Goal: Transaction & Acquisition: Book appointment/travel/reservation

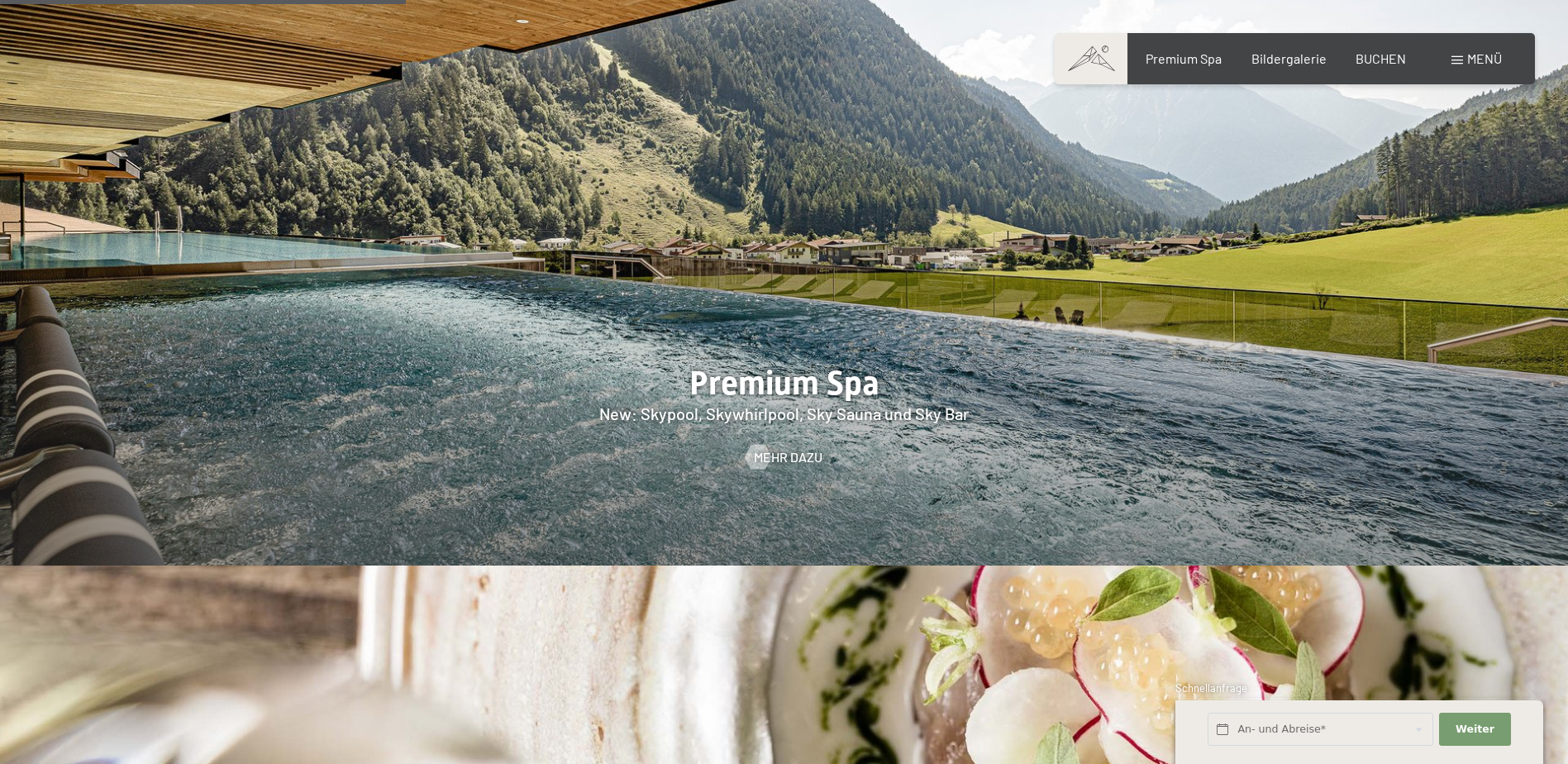
scroll to position [2397, 0]
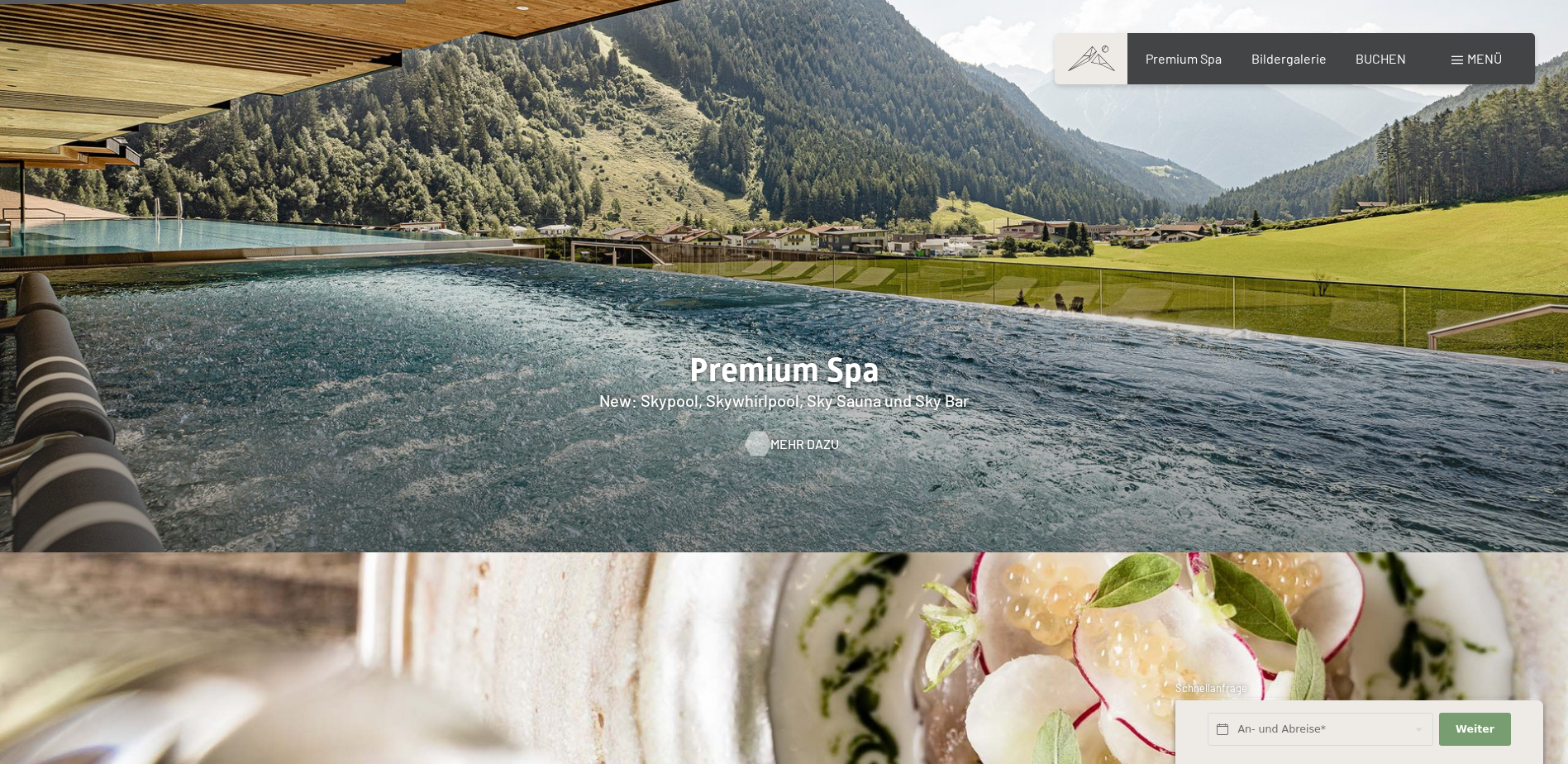
click at [793, 435] on span "Mehr dazu" at bounding box center [805, 444] width 69 height 18
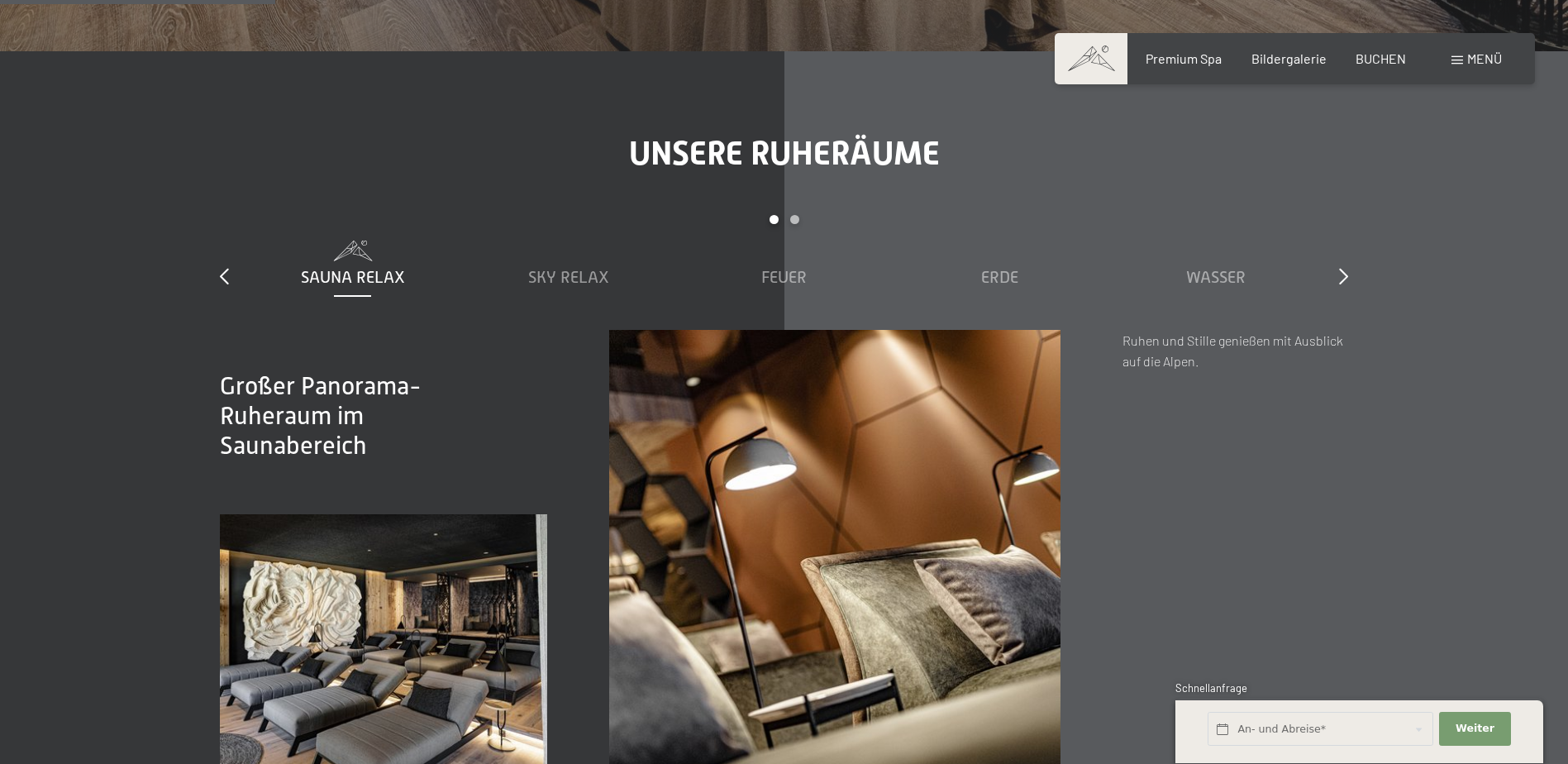
scroll to position [1819, 0]
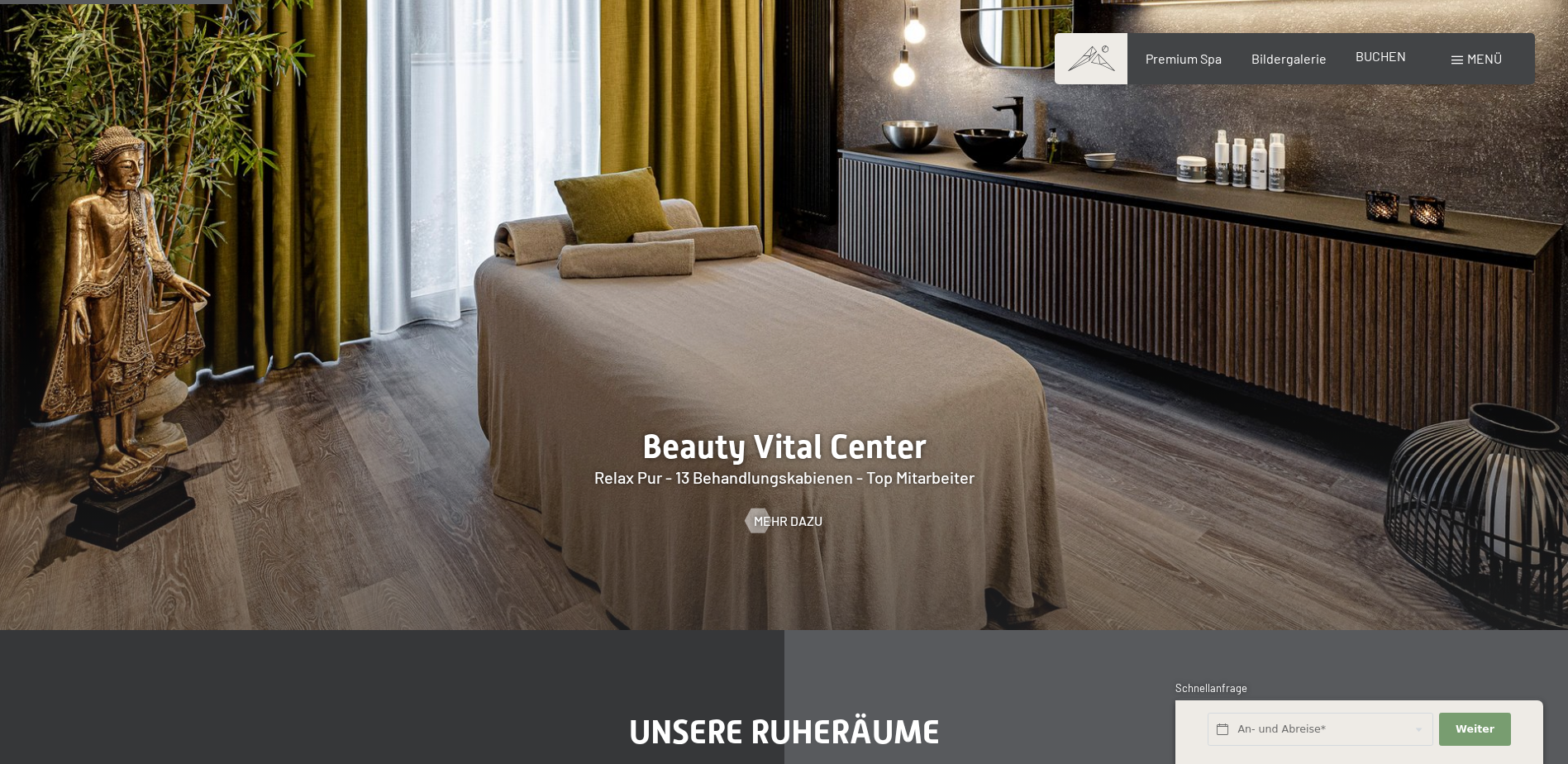
click at [1381, 52] on span "BUCHEN" at bounding box center [1381, 56] width 51 height 16
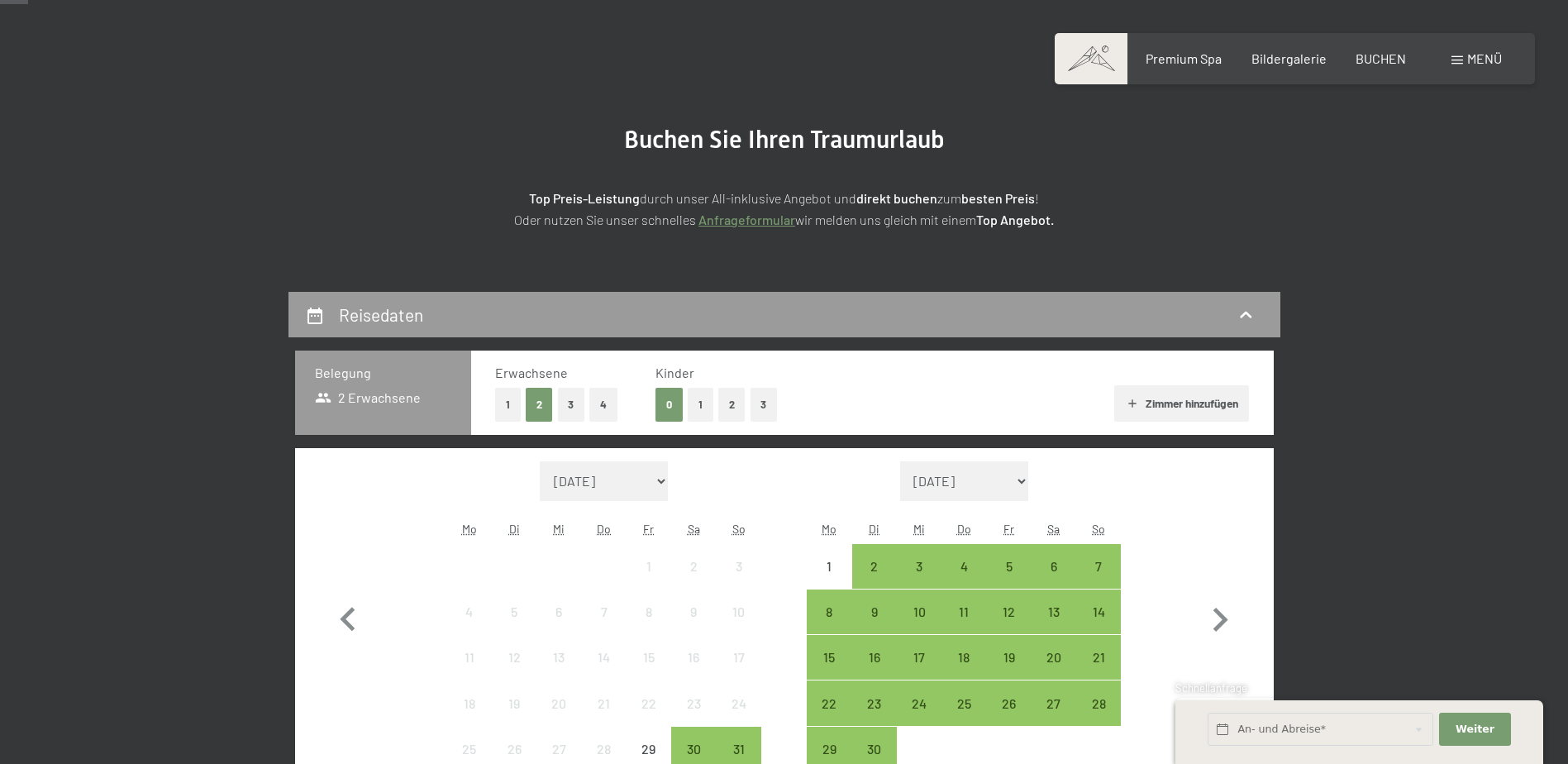
scroll to position [331, 0]
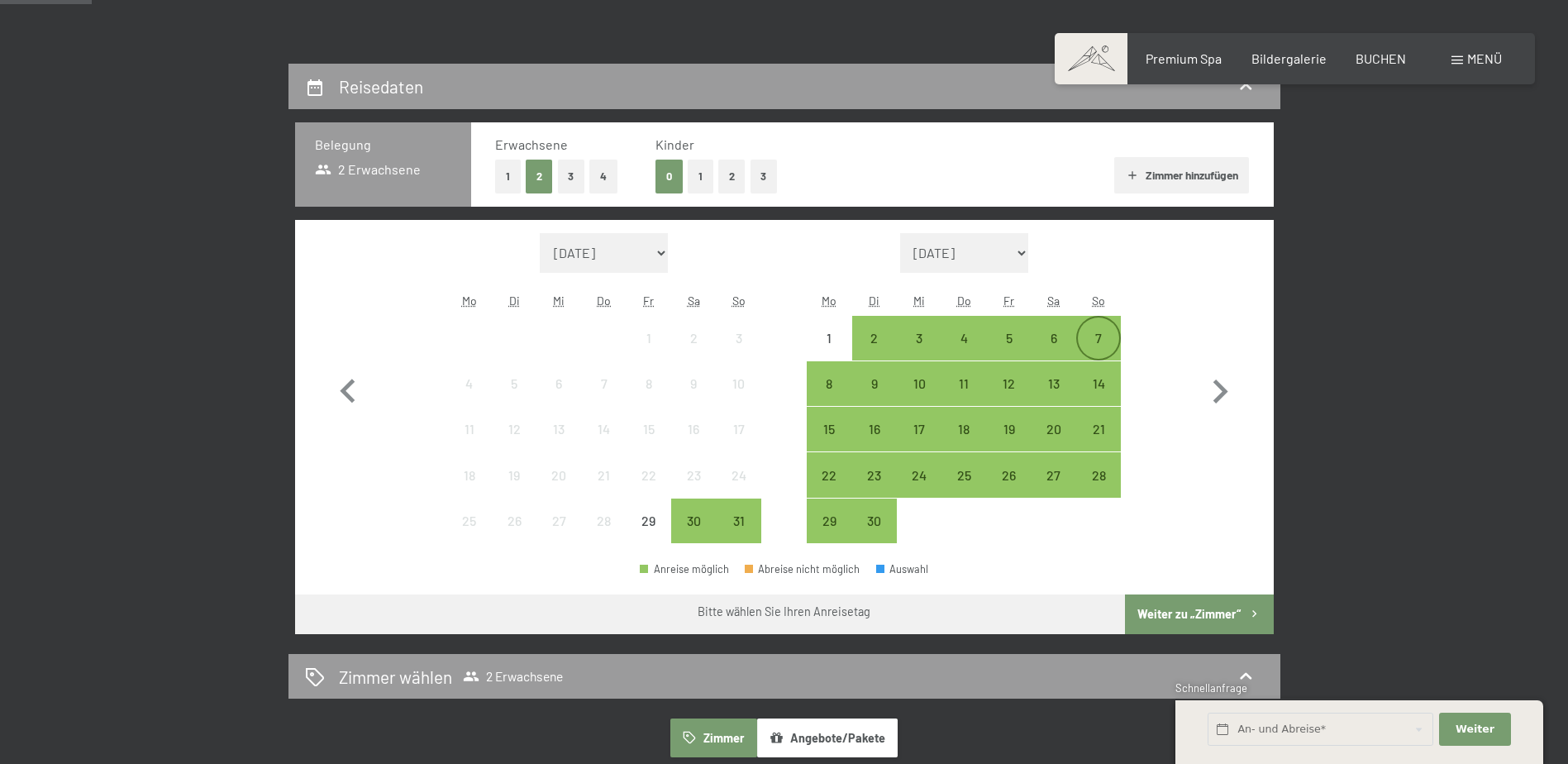
click at [1098, 336] on div "7" at bounding box center [1099, 352] width 42 height 42
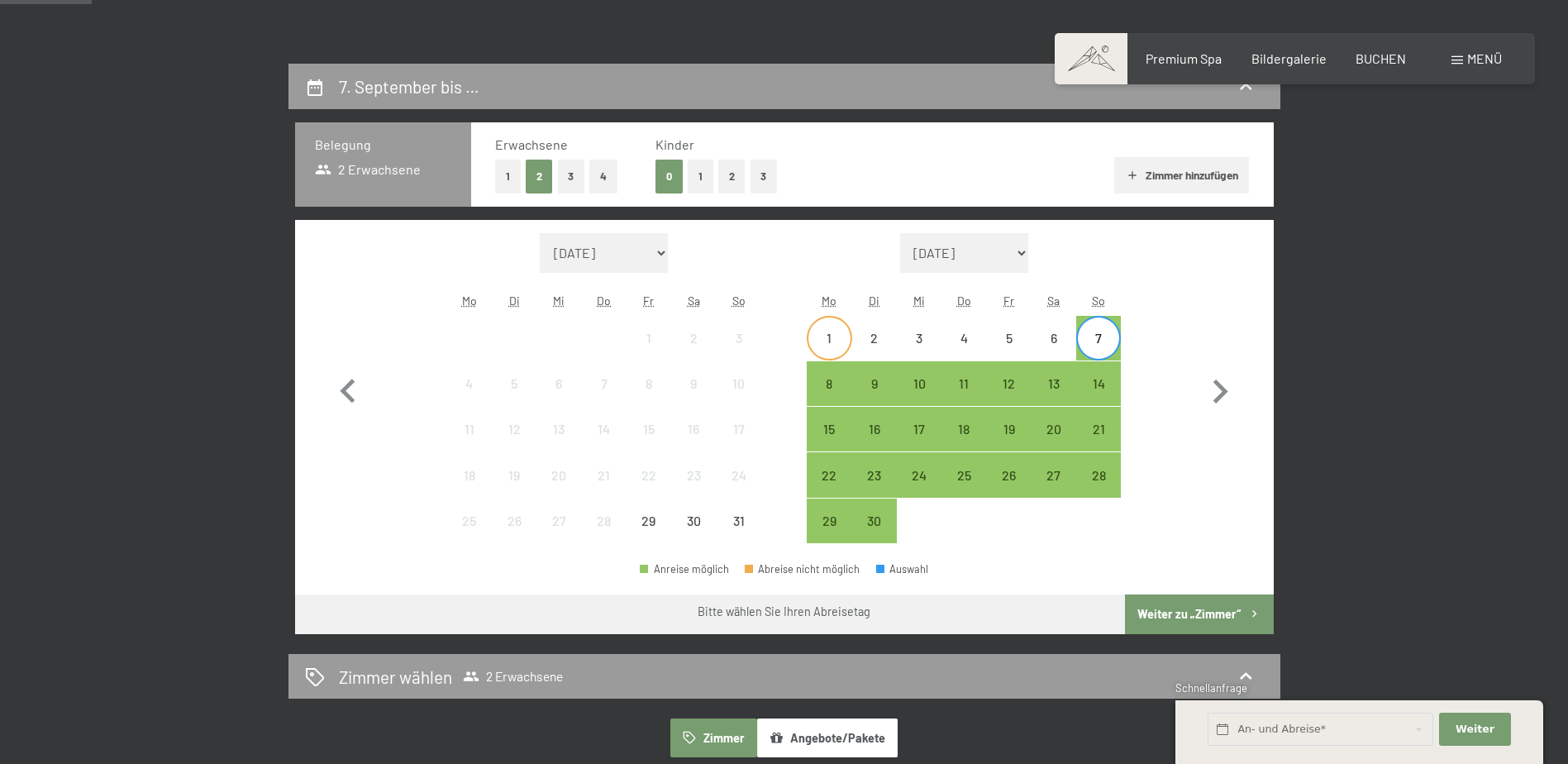
click at [826, 337] on div "1" at bounding box center [830, 352] width 42 height 42
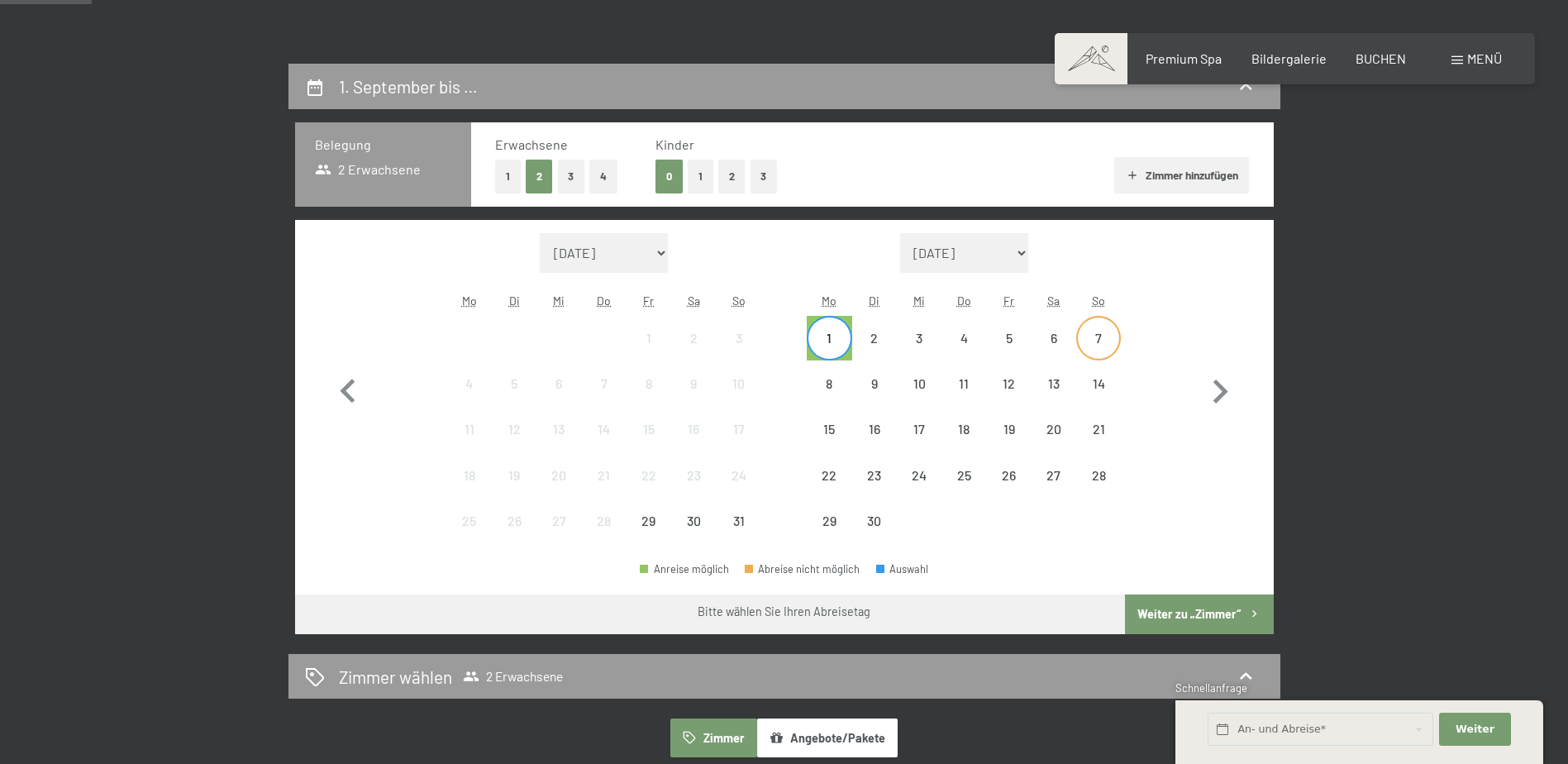
click at [1099, 343] on div "7" at bounding box center [1099, 352] width 42 height 42
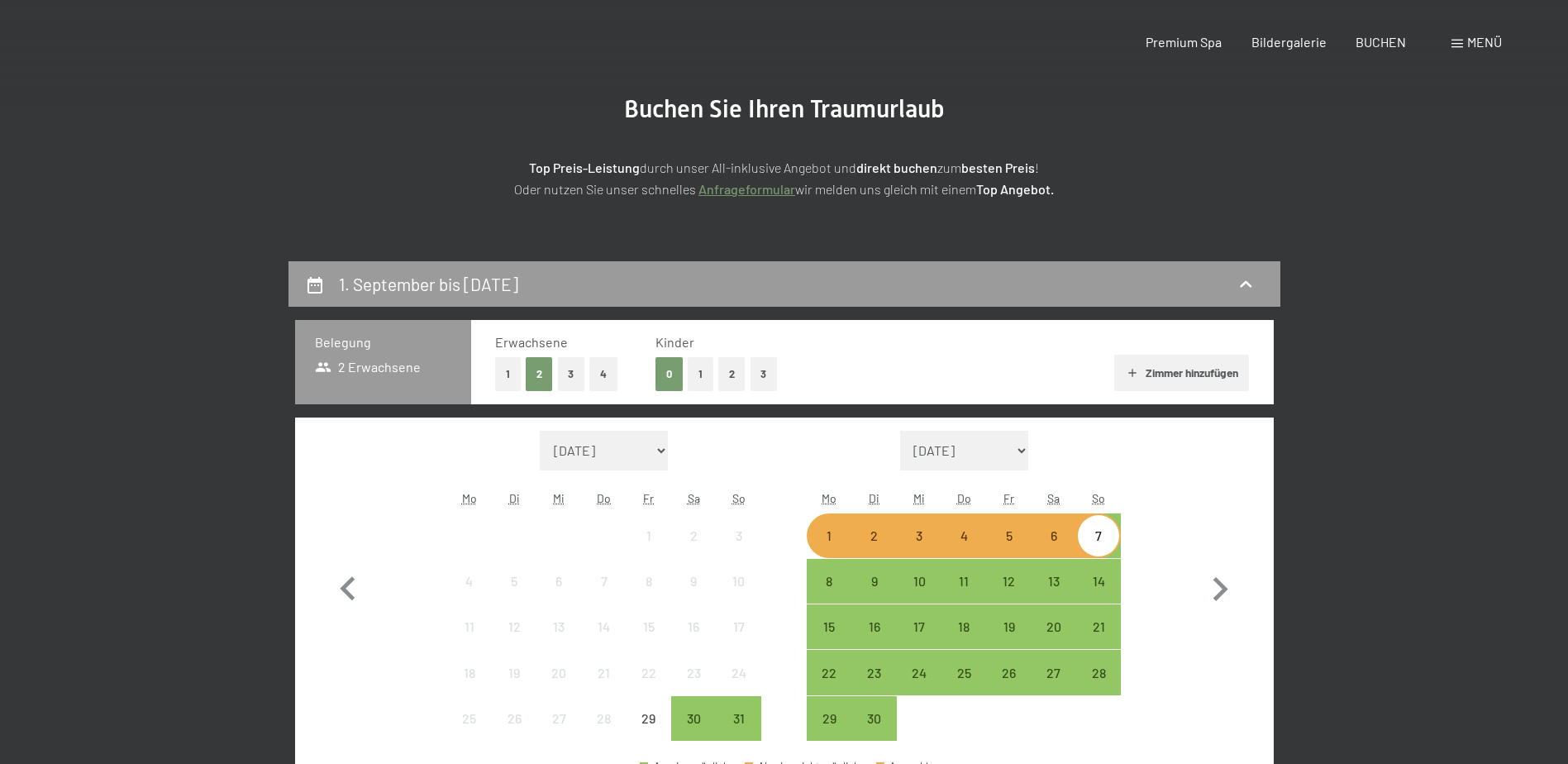
scroll to position [0, 0]
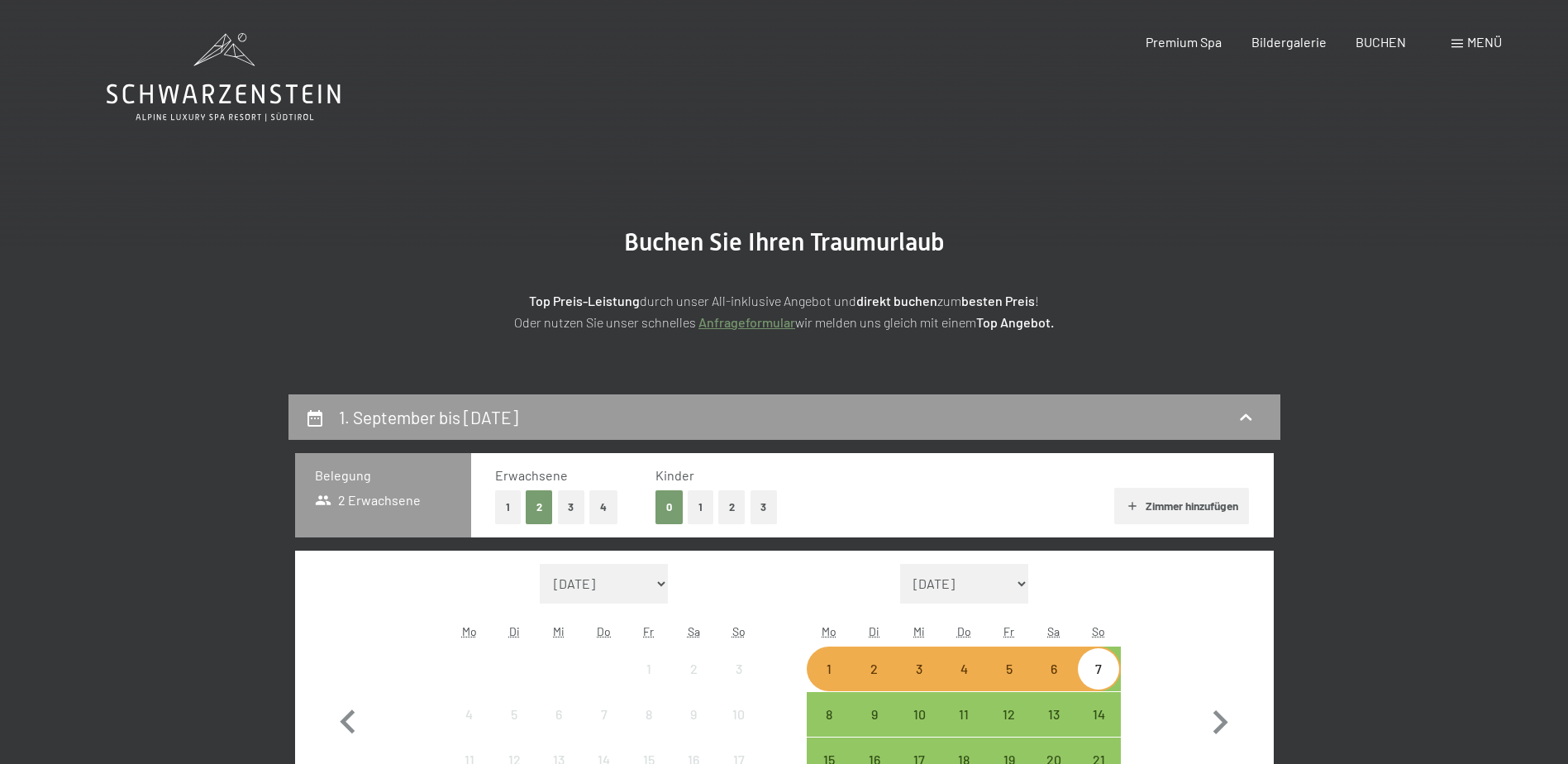
click at [178, 93] on icon at bounding box center [223, 77] width 234 height 89
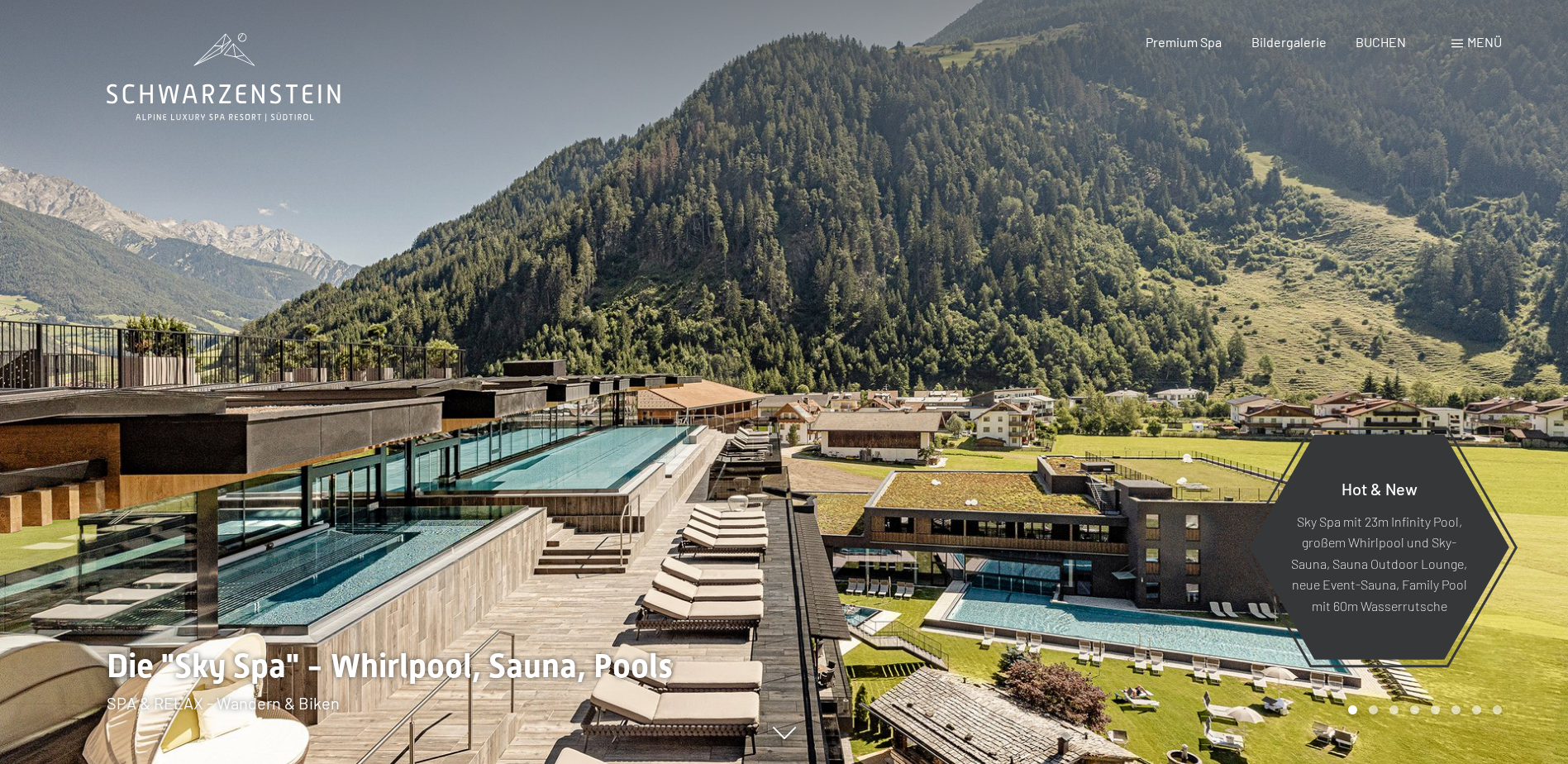
click at [1460, 47] on span at bounding box center [1458, 44] width 12 height 8
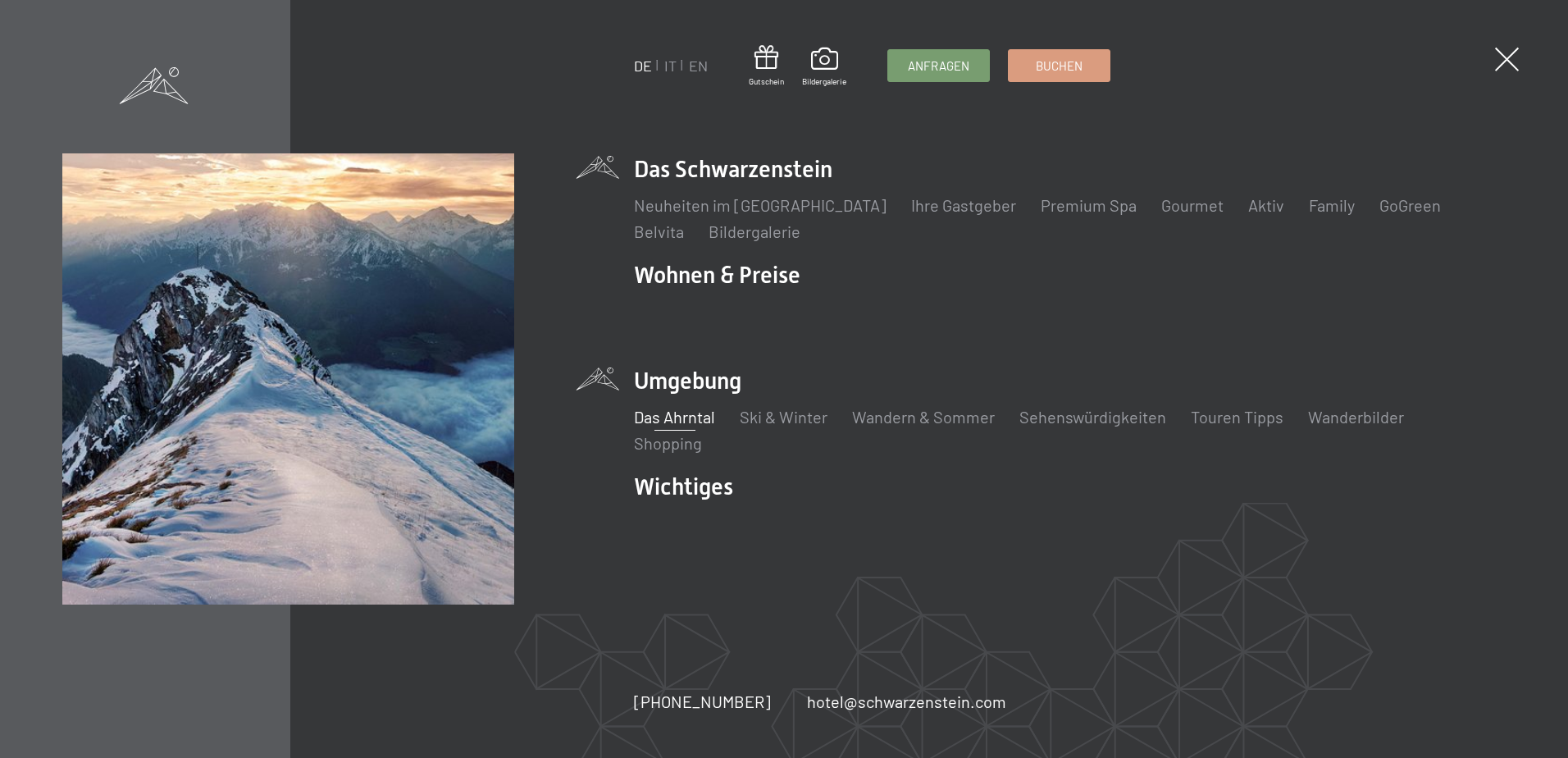
click at [671, 420] on link "Das Ahrntal" at bounding box center [674, 417] width 82 height 20
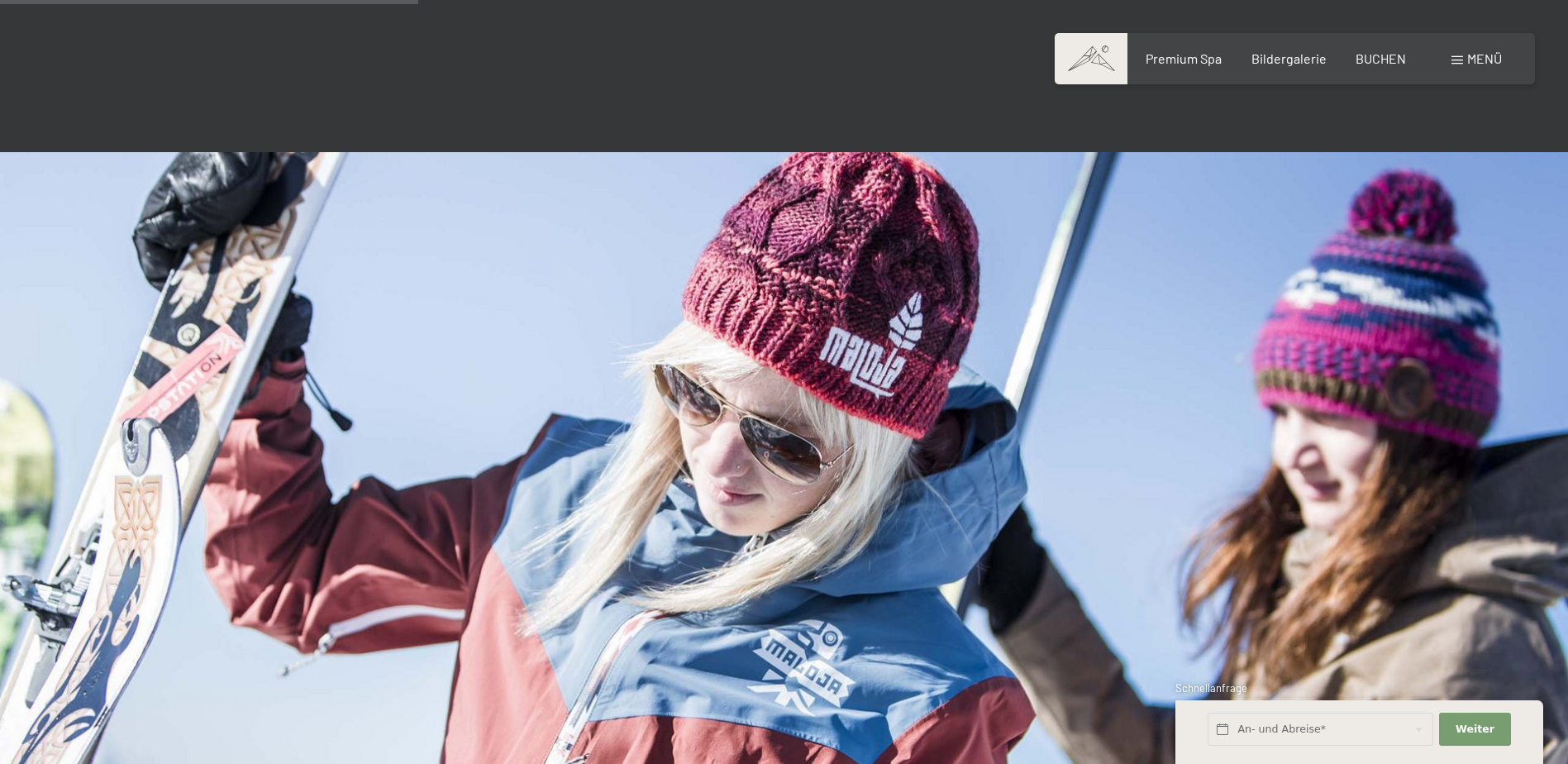
scroll to position [1323, 0]
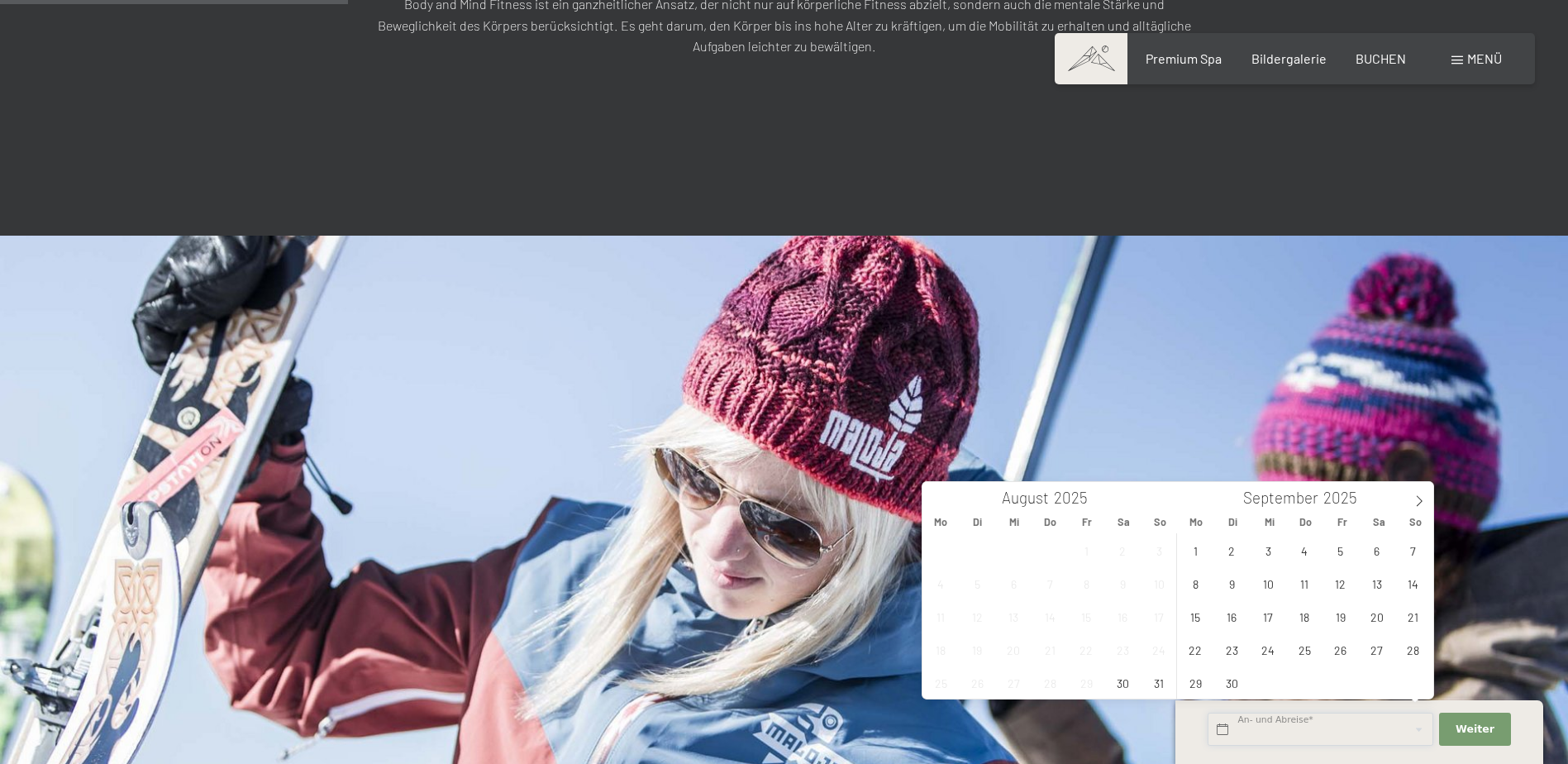
click at [1242, 732] on input "text" at bounding box center [1321, 729] width 226 height 34
click at [1196, 585] on span "8" at bounding box center [1196, 583] width 32 height 32
click at [1417, 584] on span "14" at bounding box center [1413, 583] width 32 height 32
type input "Mo. 08.09.2025 - So. 14.09.2025"
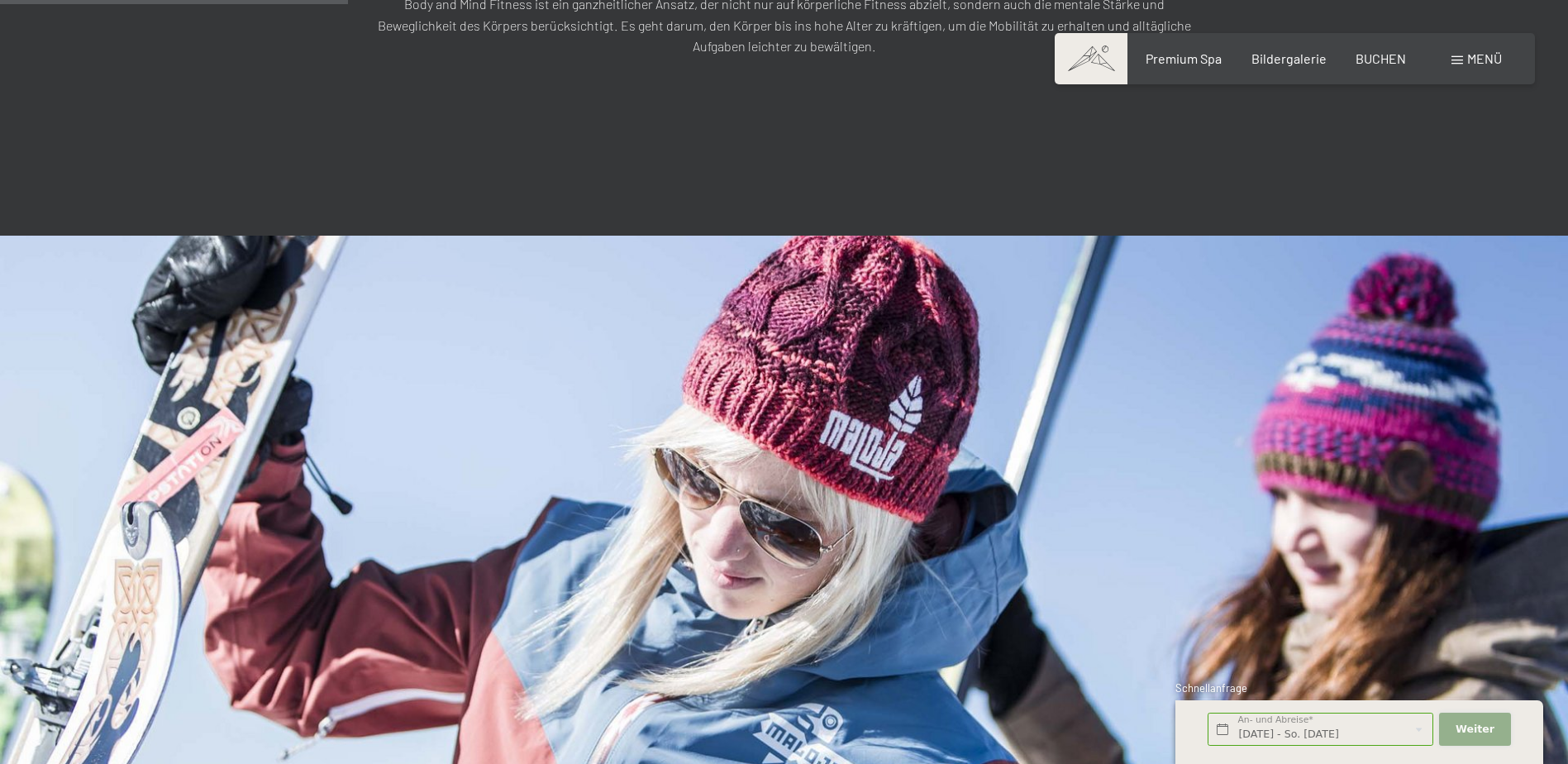
click at [1476, 732] on span "Weiter" at bounding box center [1475, 729] width 39 height 15
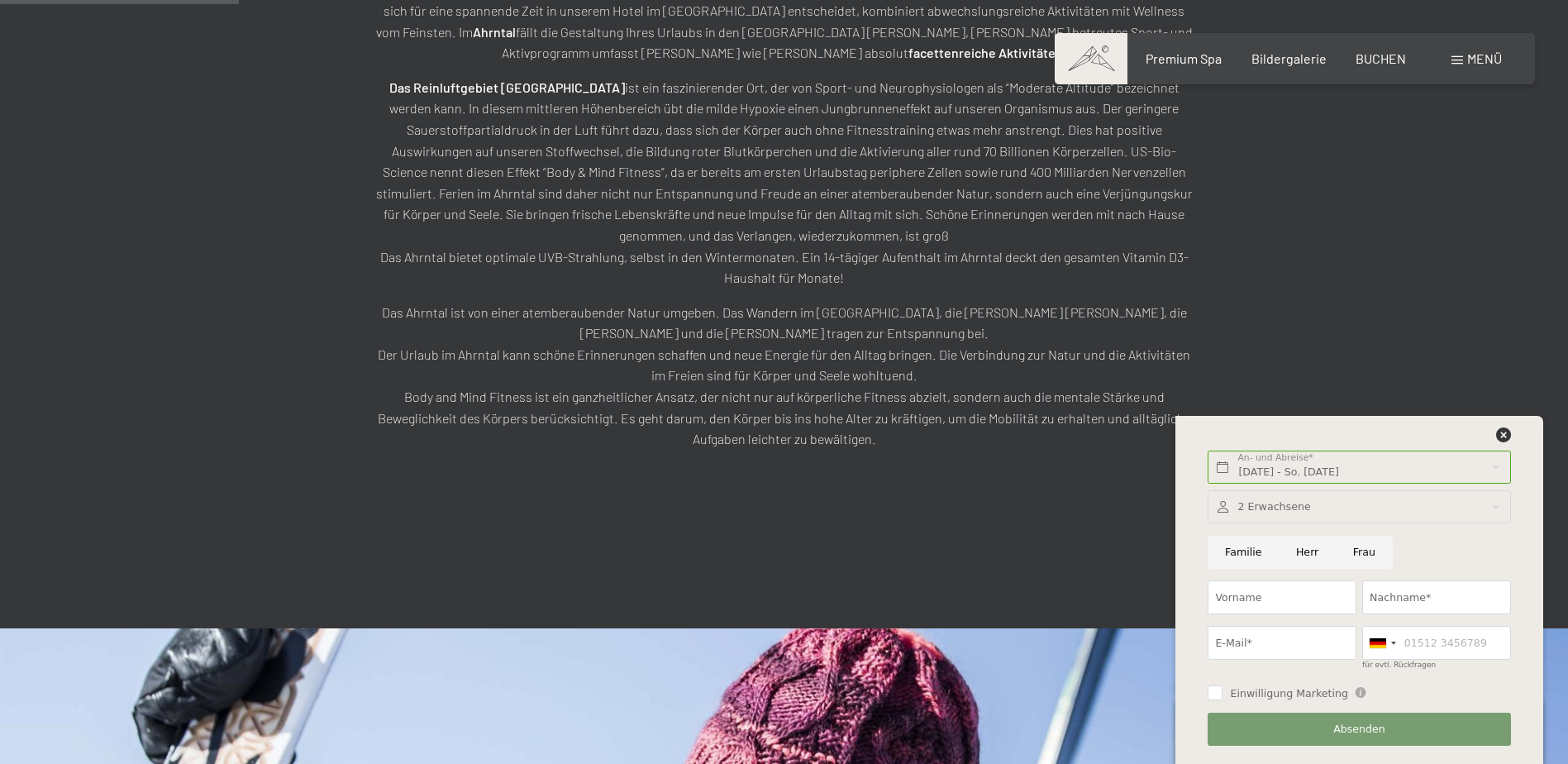
scroll to position [909, 0]
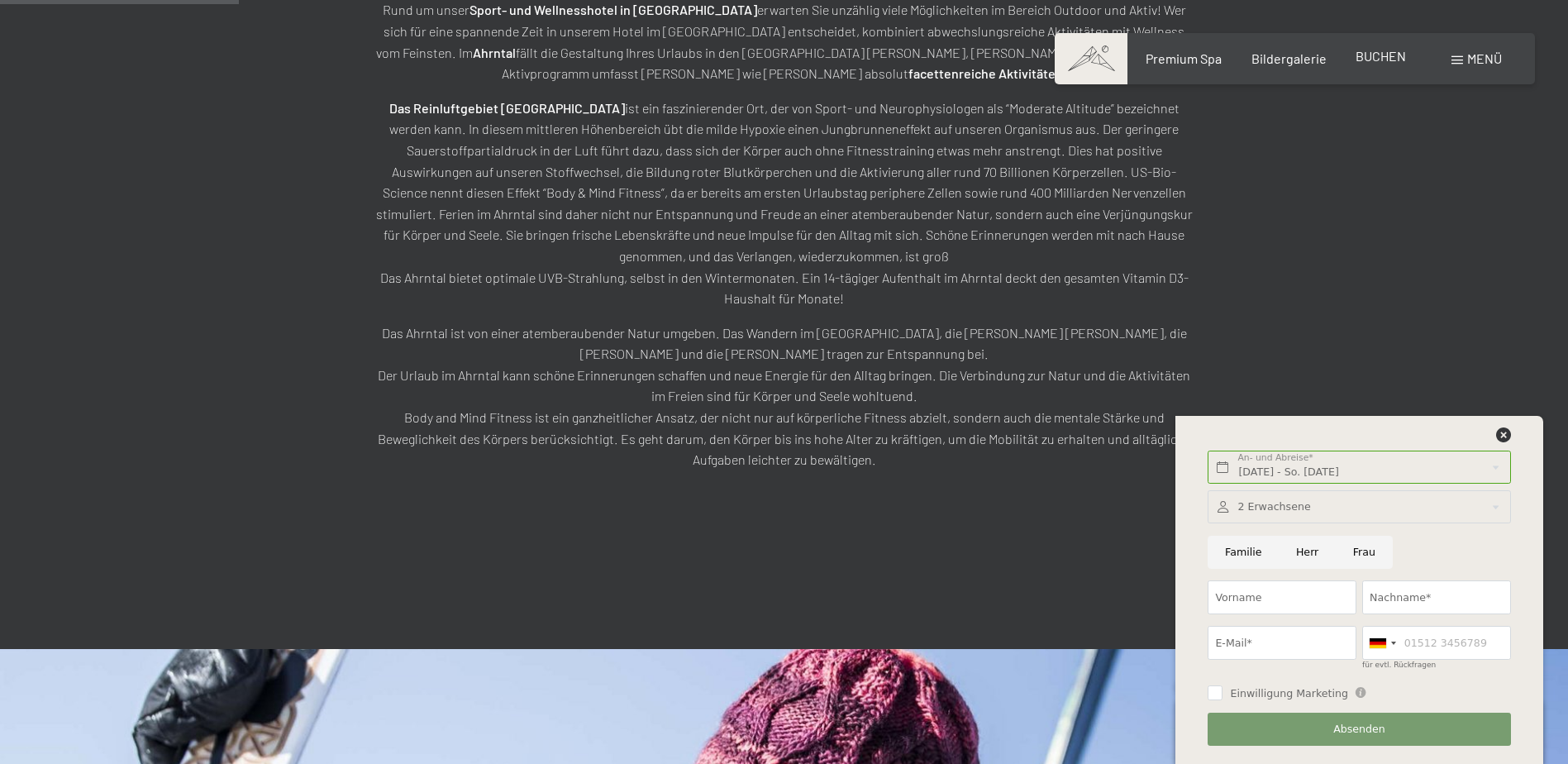
click at [1375, 60] on span "BUCHEN" at bounding box center [1381, 56] width 51 height 16
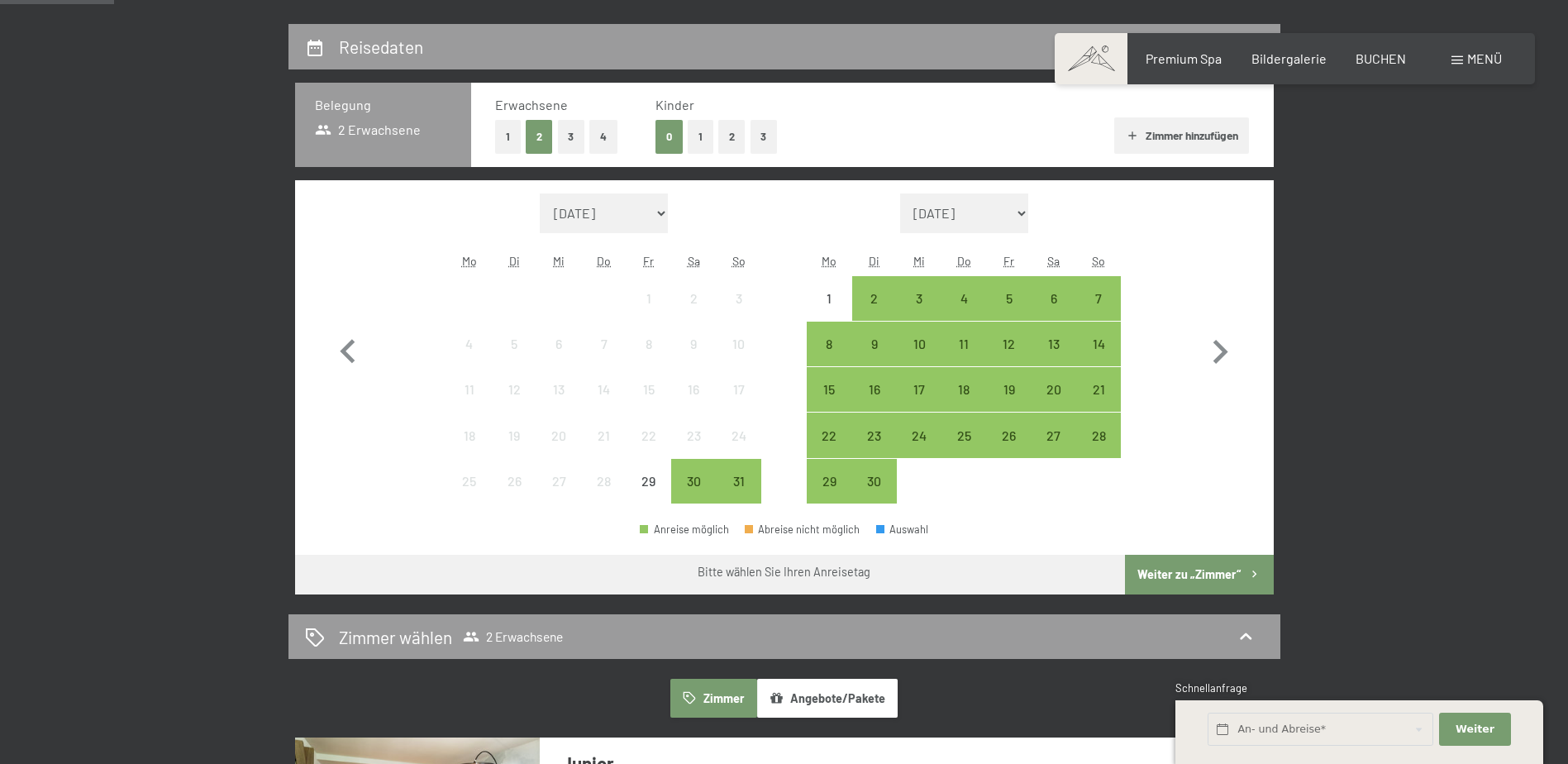
scroll to position [414, 0]
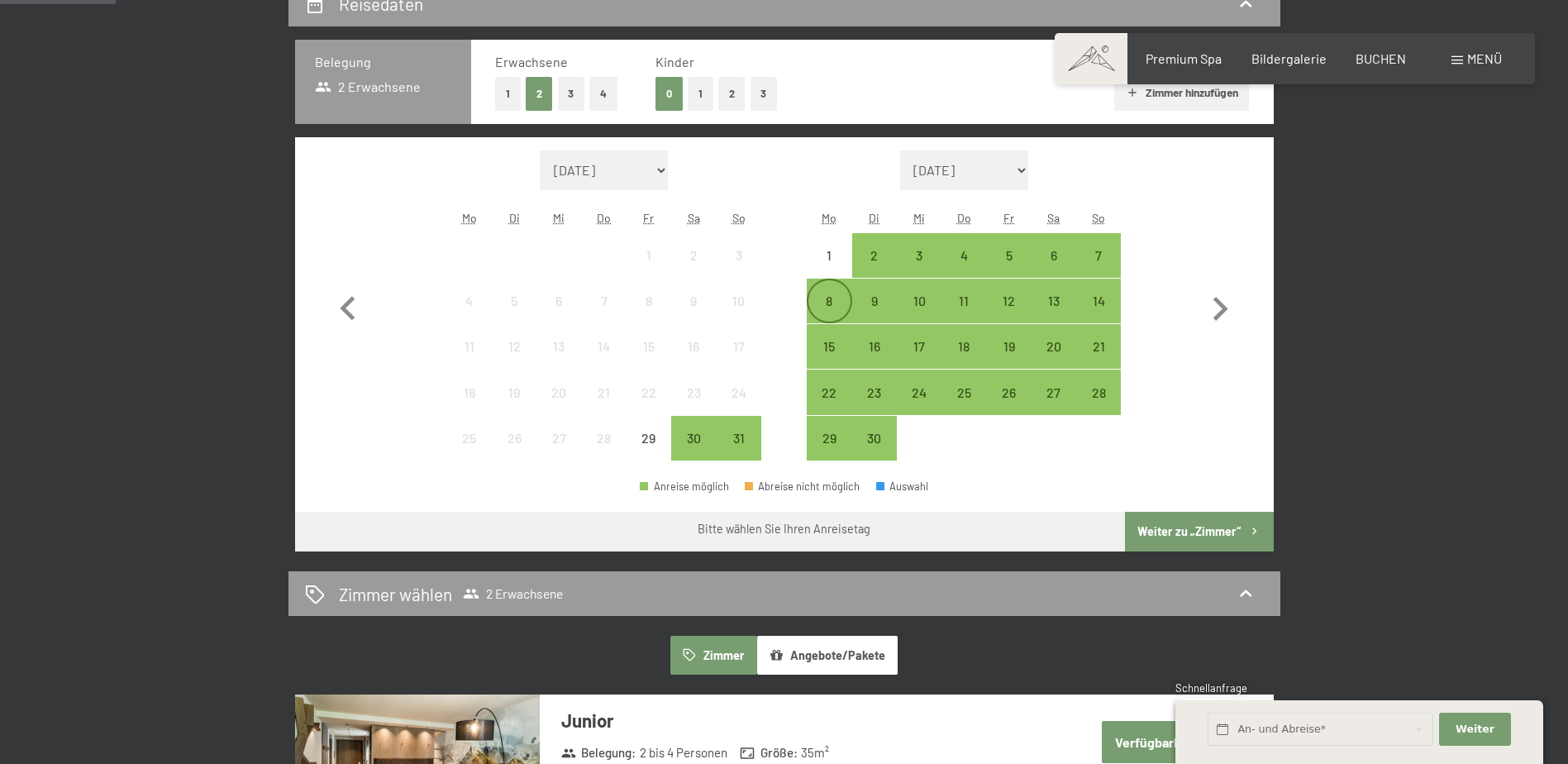
click at [831, 310] on div "8" at bounding box center [830, 315] width 42 height 42
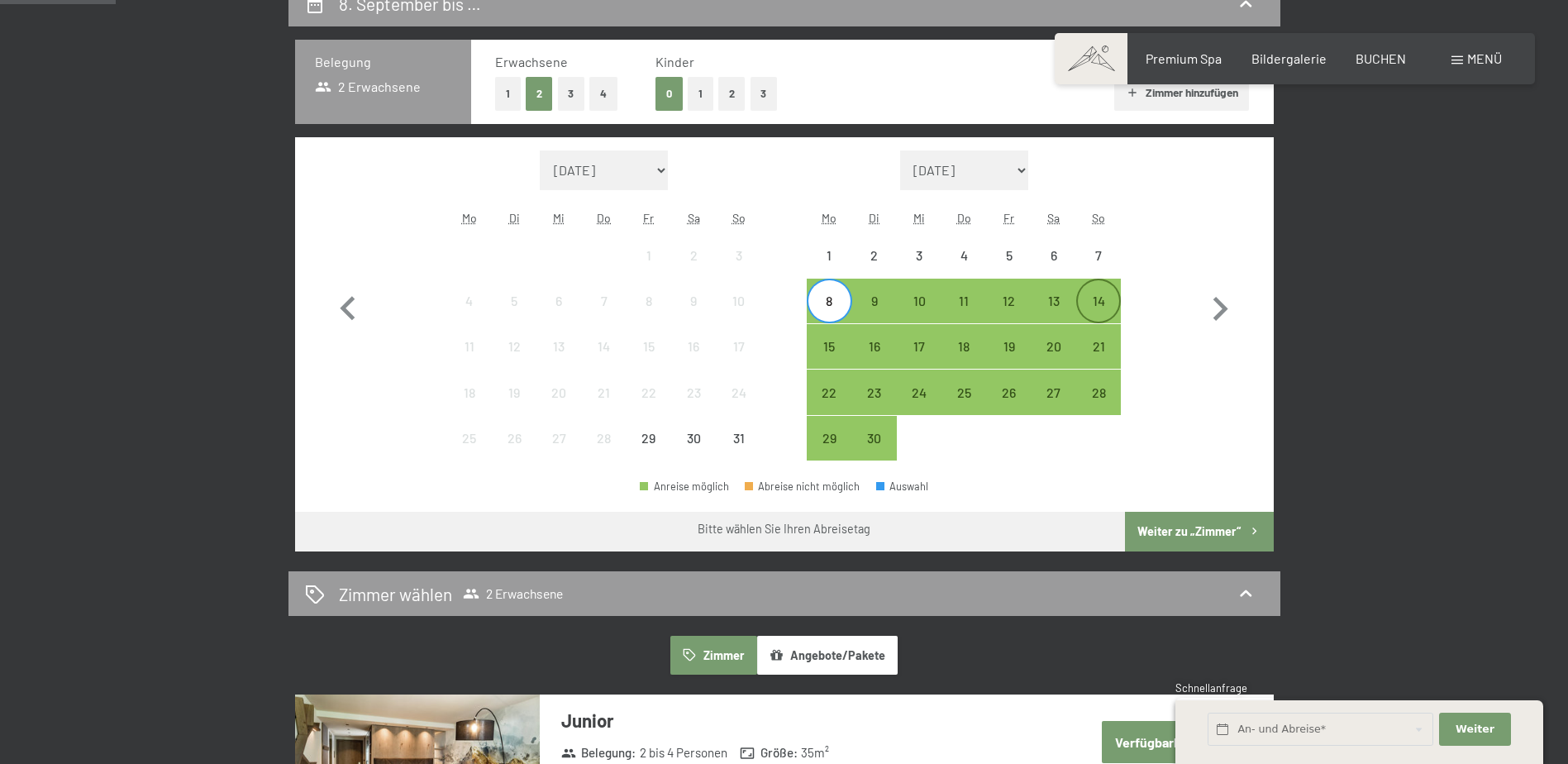
click at [1104, 304] on div "14" at bounding box center [1099, 315] width 42 height 42
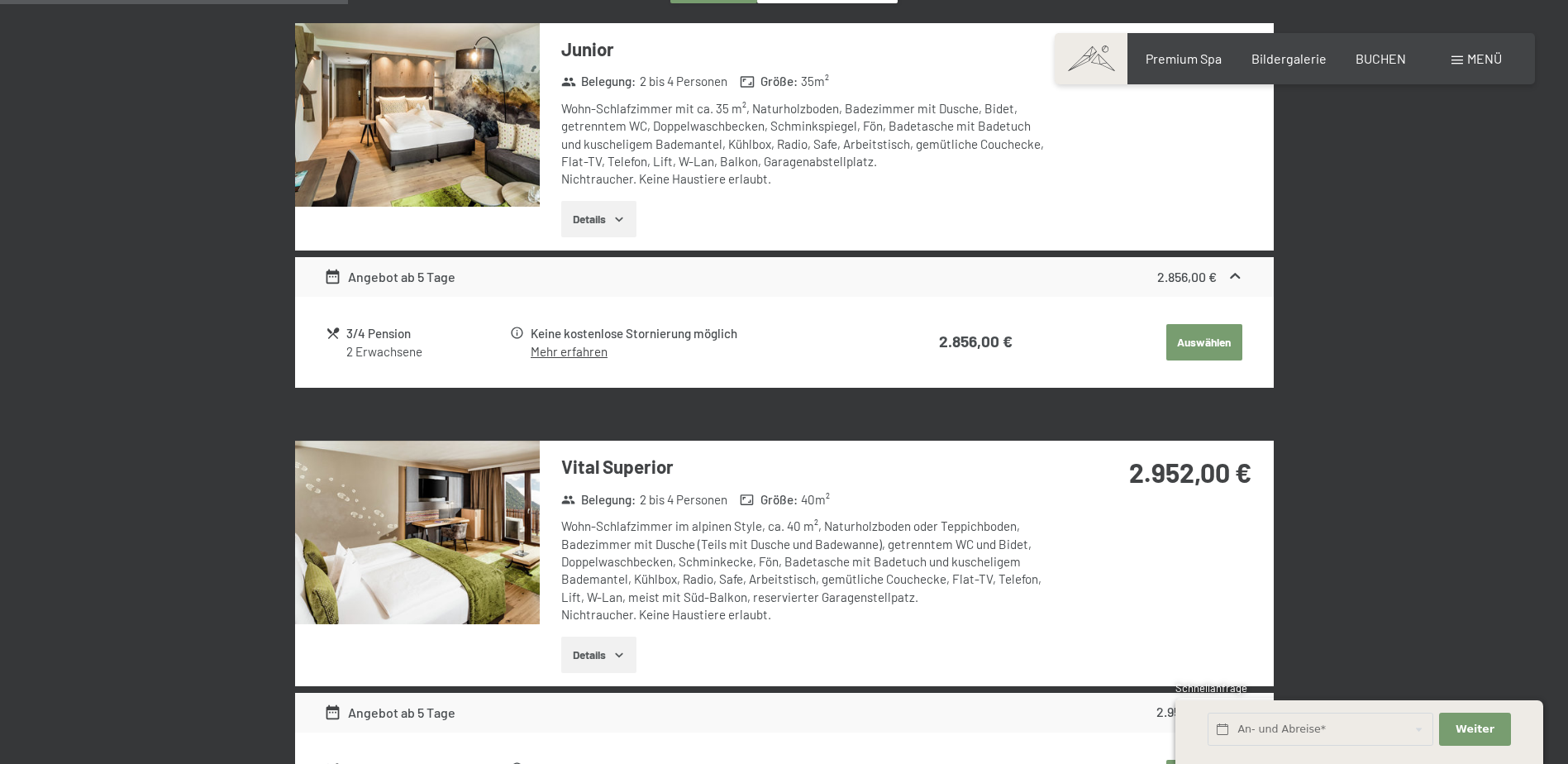
scroll to position [909, 0]
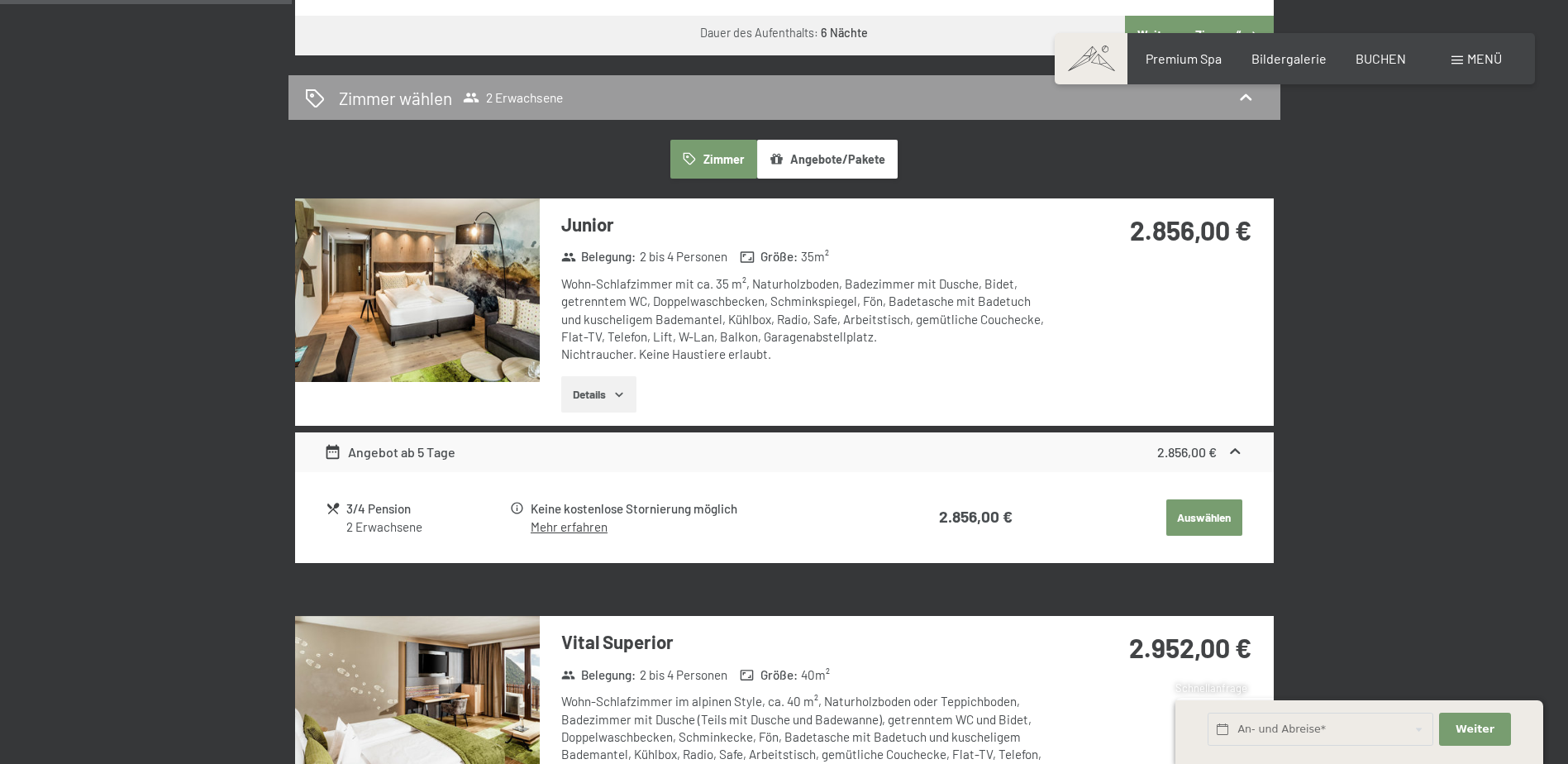
click at [454, 297] on img at bounding box center [417, 290] width 245 height 184
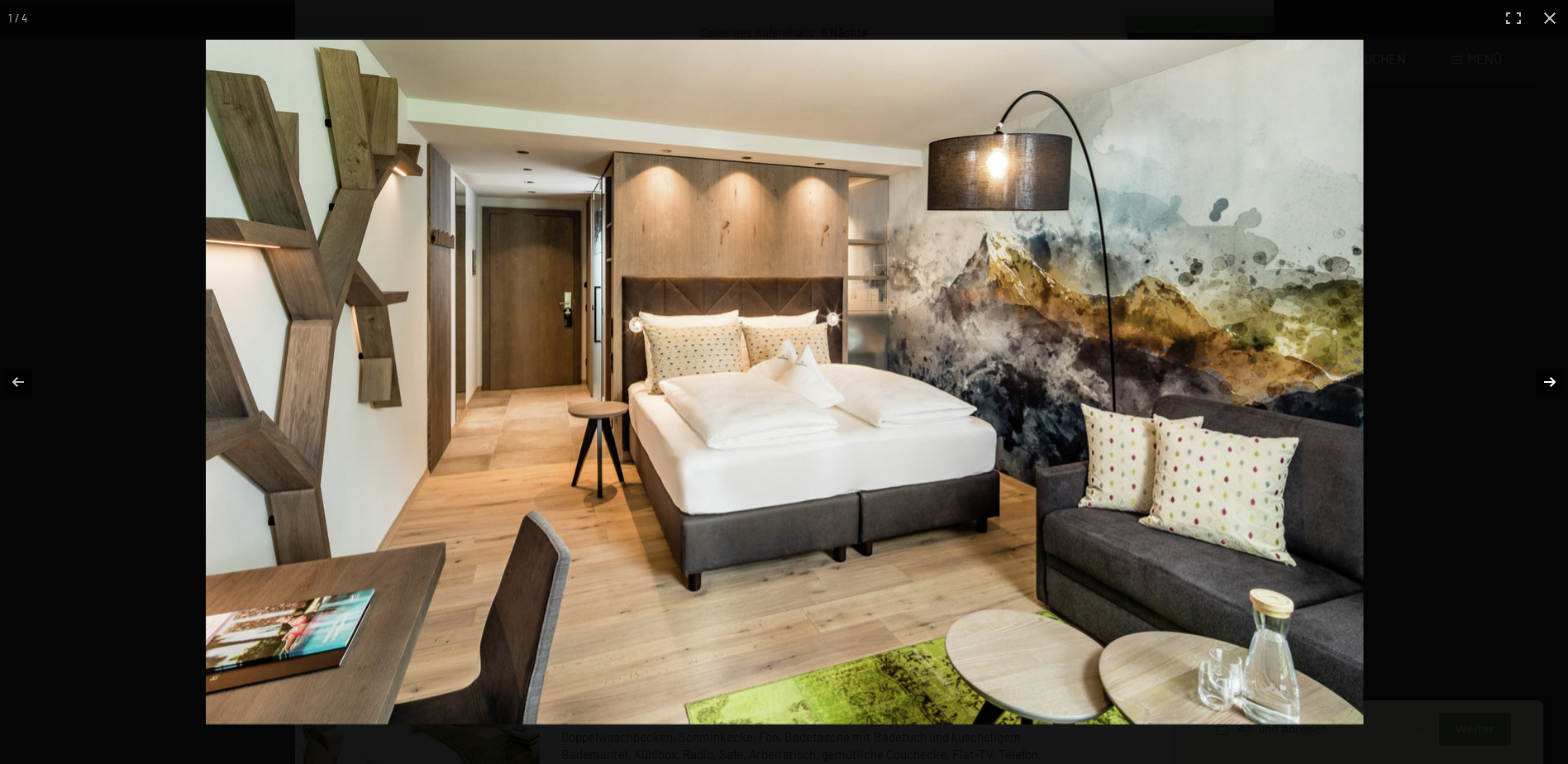
click at [1554, 385] on button "button" at bounding box center [1540, 382] width 58 height 83
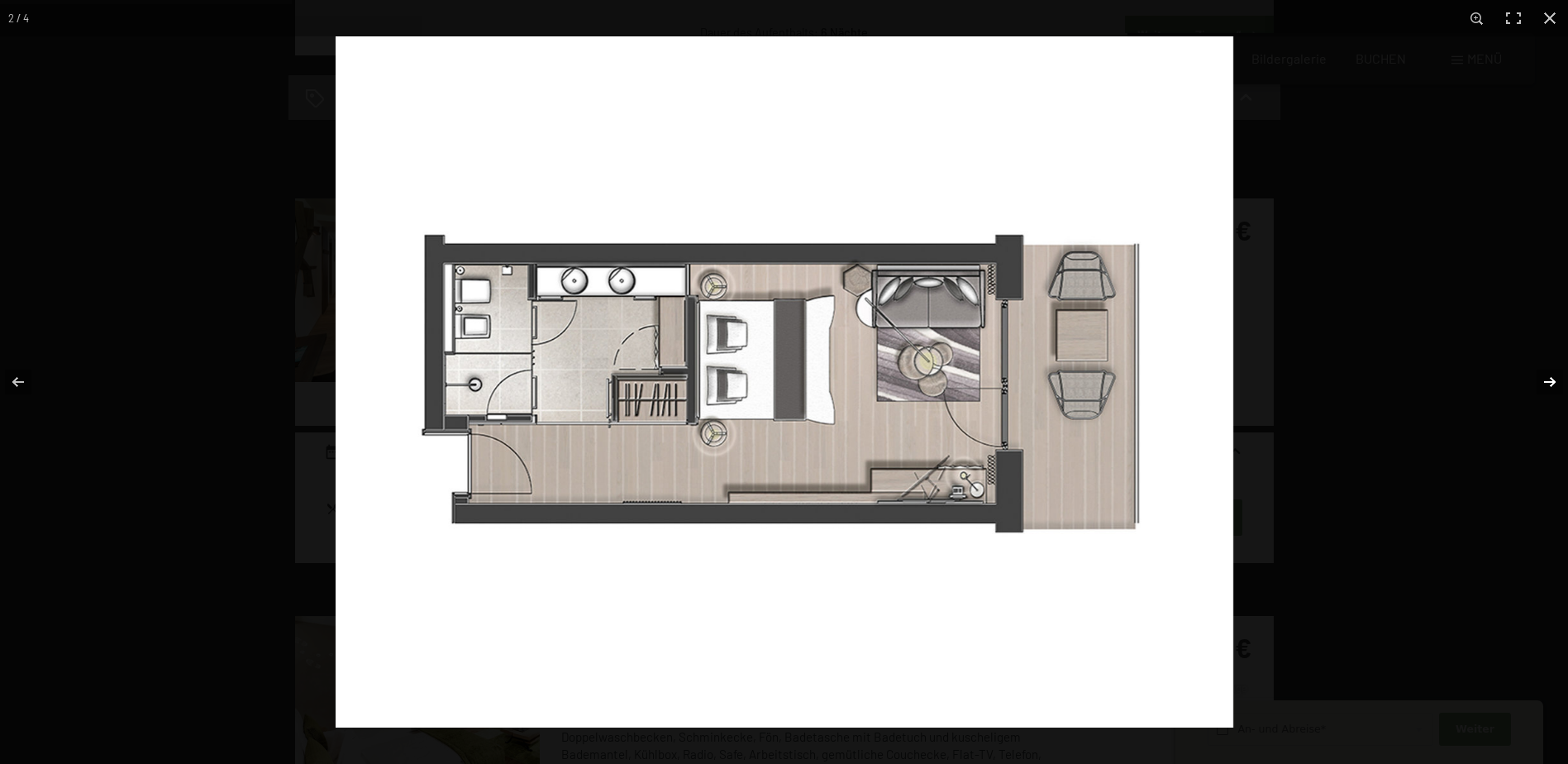
click at [1554, 380] on button "button" at bounding box center [1540, 382] width 58 height 83
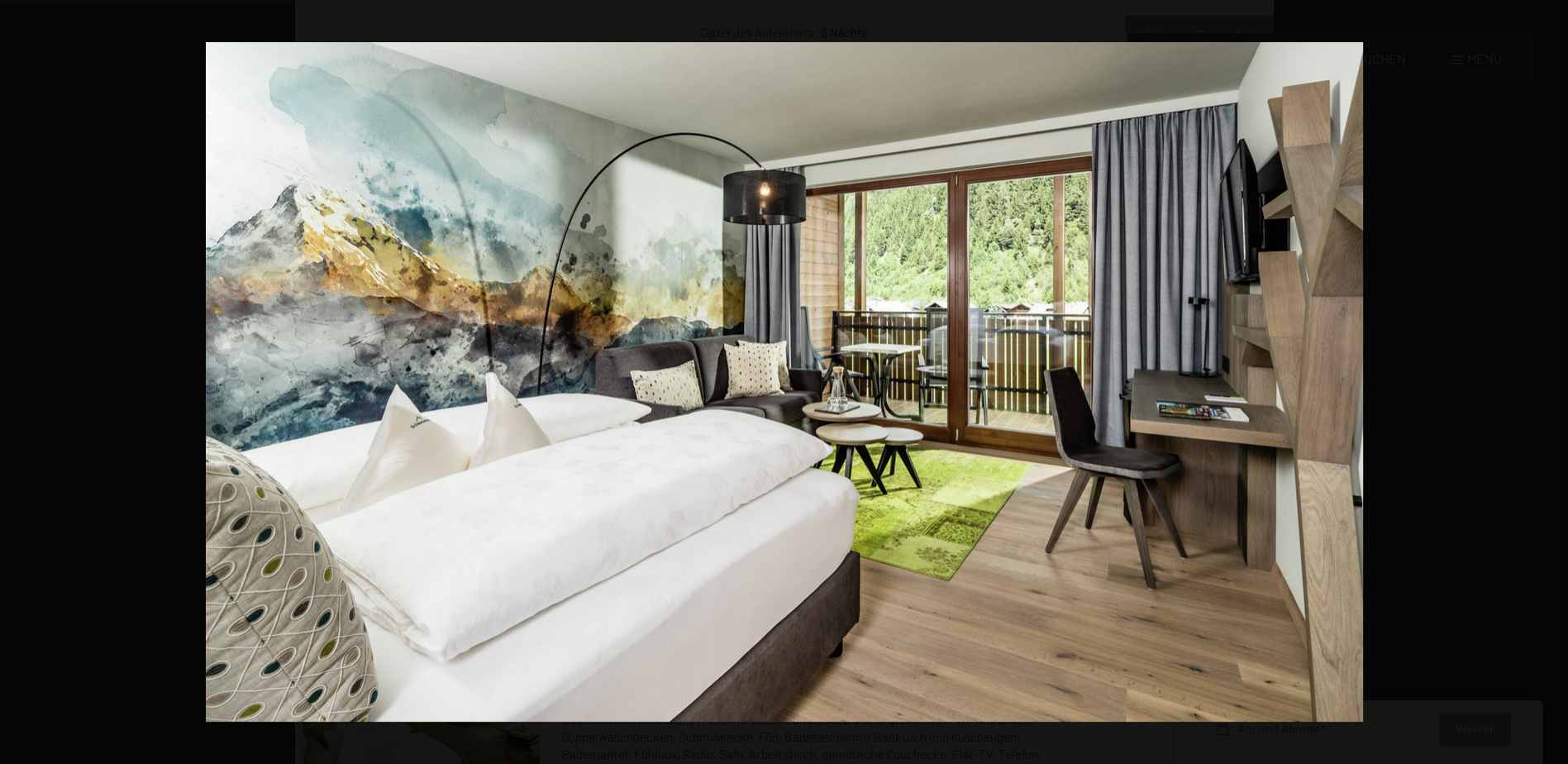
click at [1554, 380] on button "button" at bounding box center [1540, 382] width 58 height 83
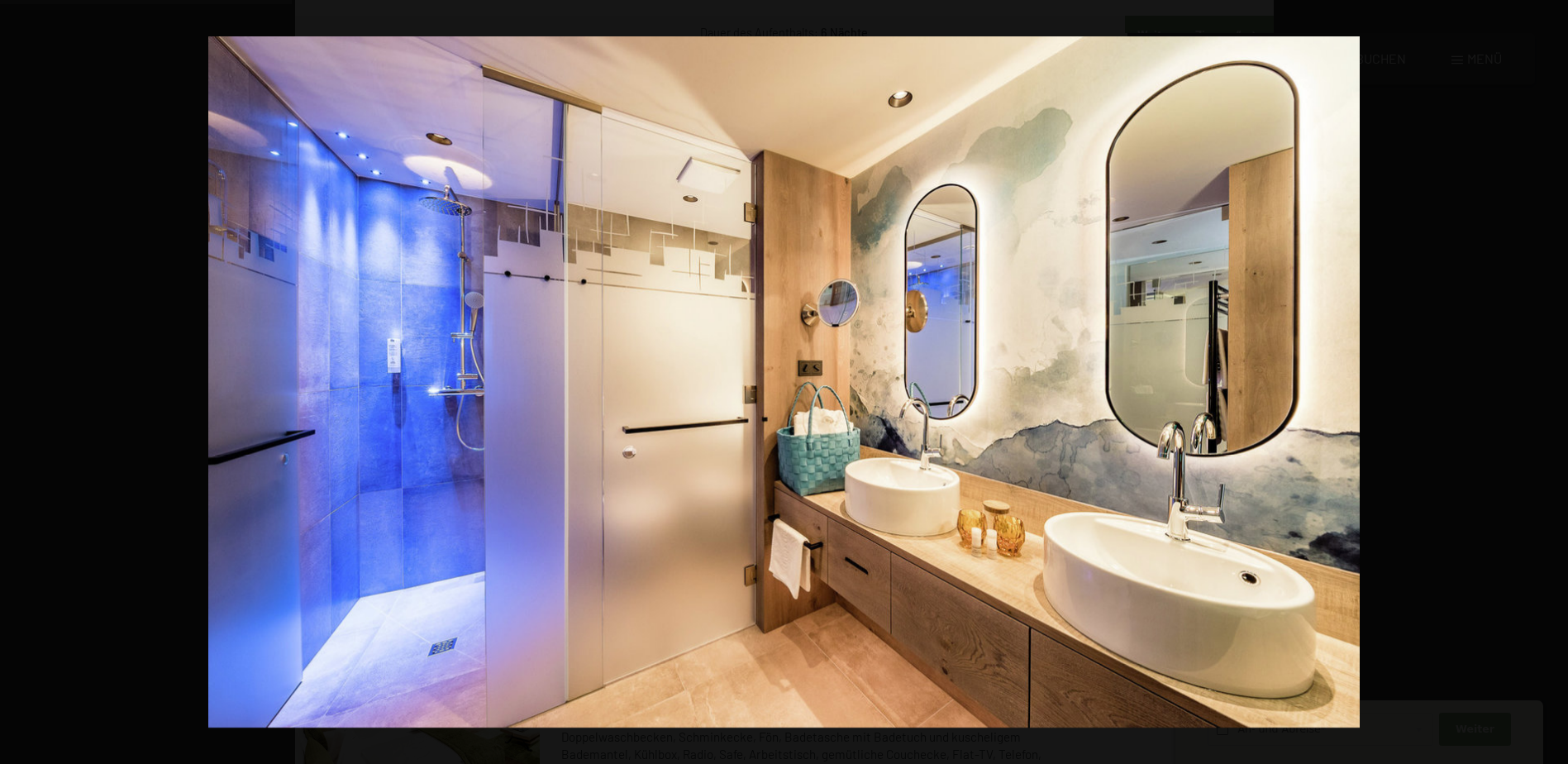
click at [1554, 380] on button "button" at bounding box center [1540, 382] width 58 height 83
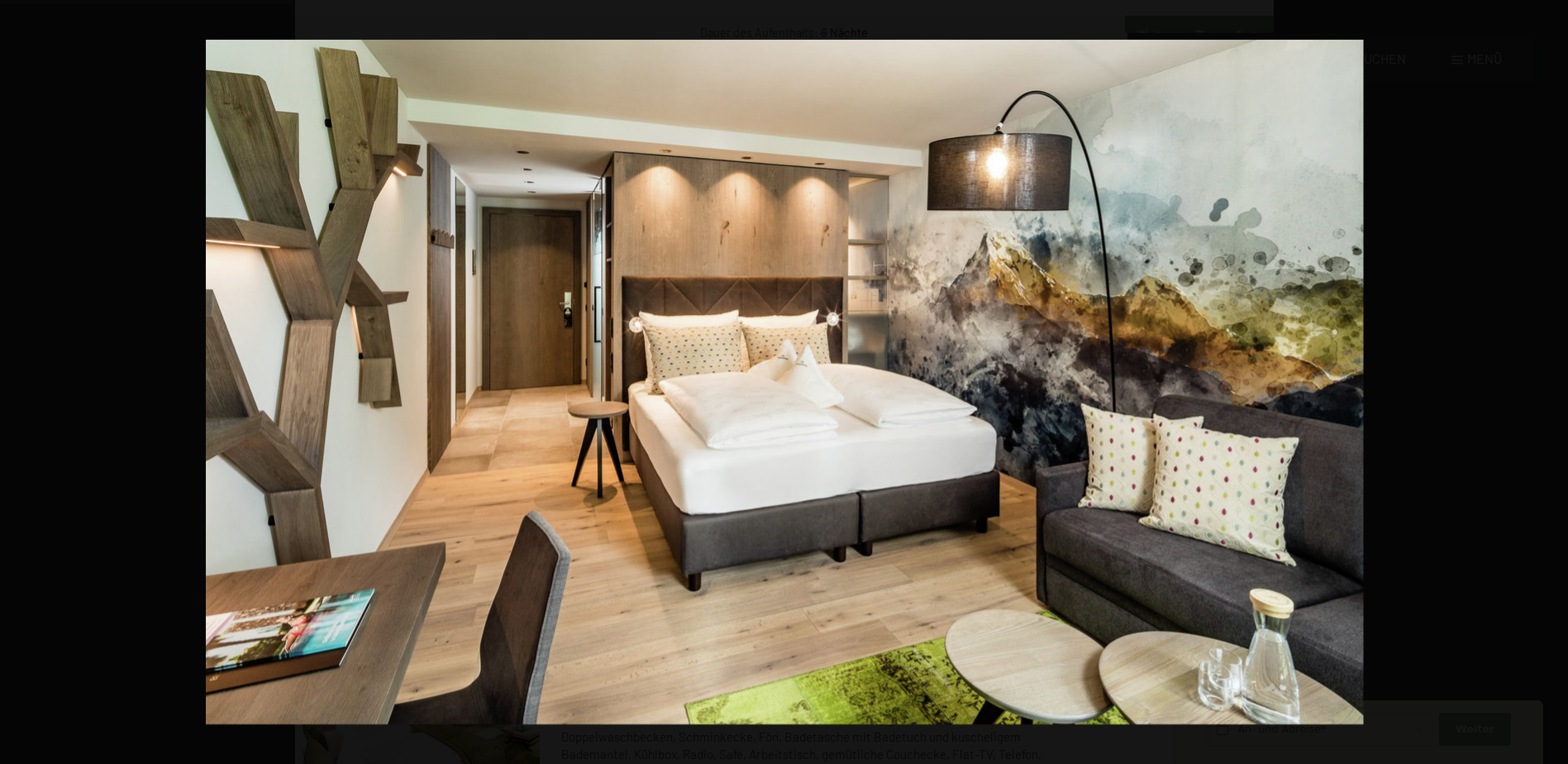
click at [1554, 380] on button "button" at bounding box center [1540, 382] width 58 height 83
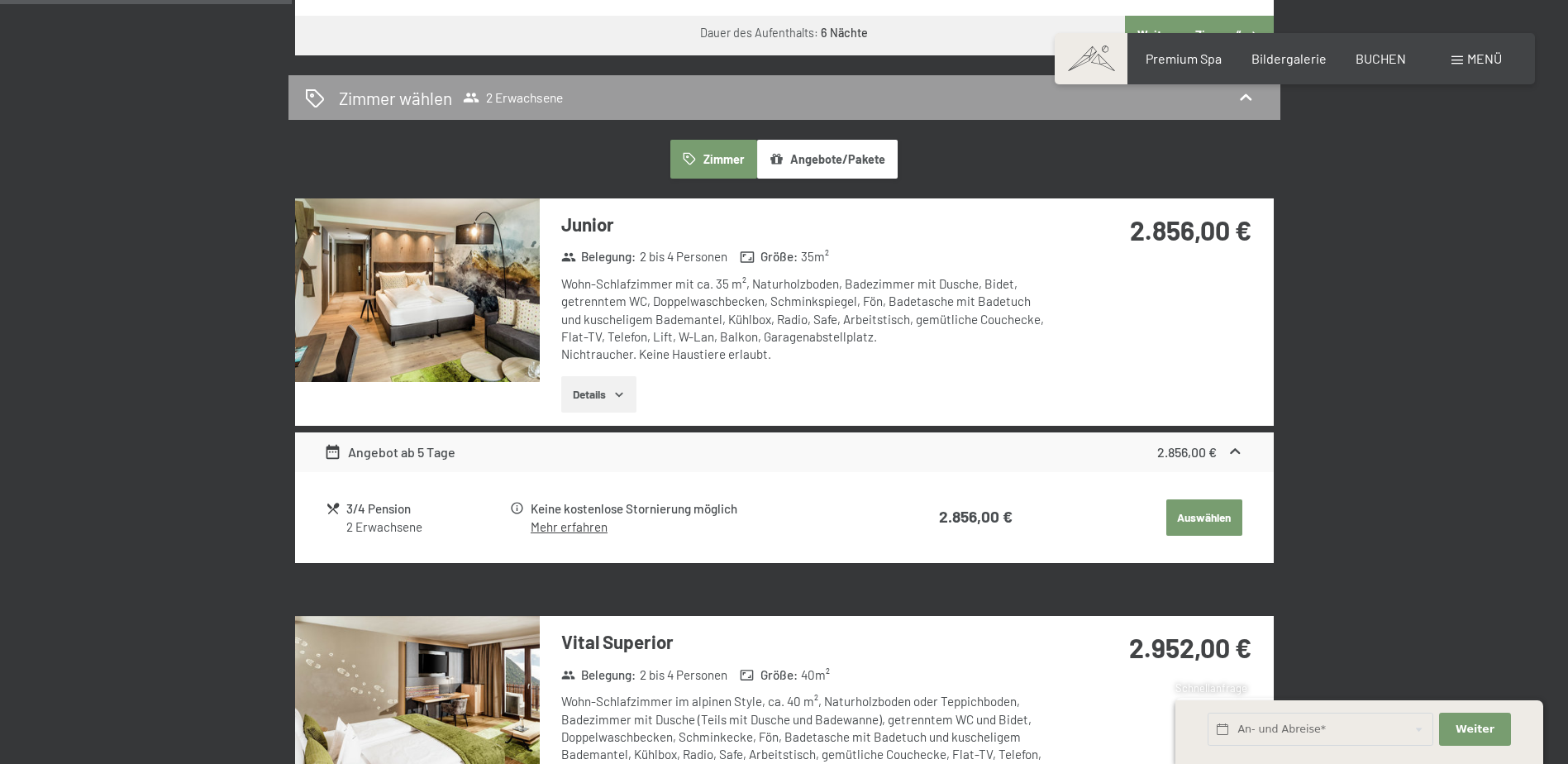
click at [0, 0] on button "button" at bounding box center [0, 0] width 0 height 0
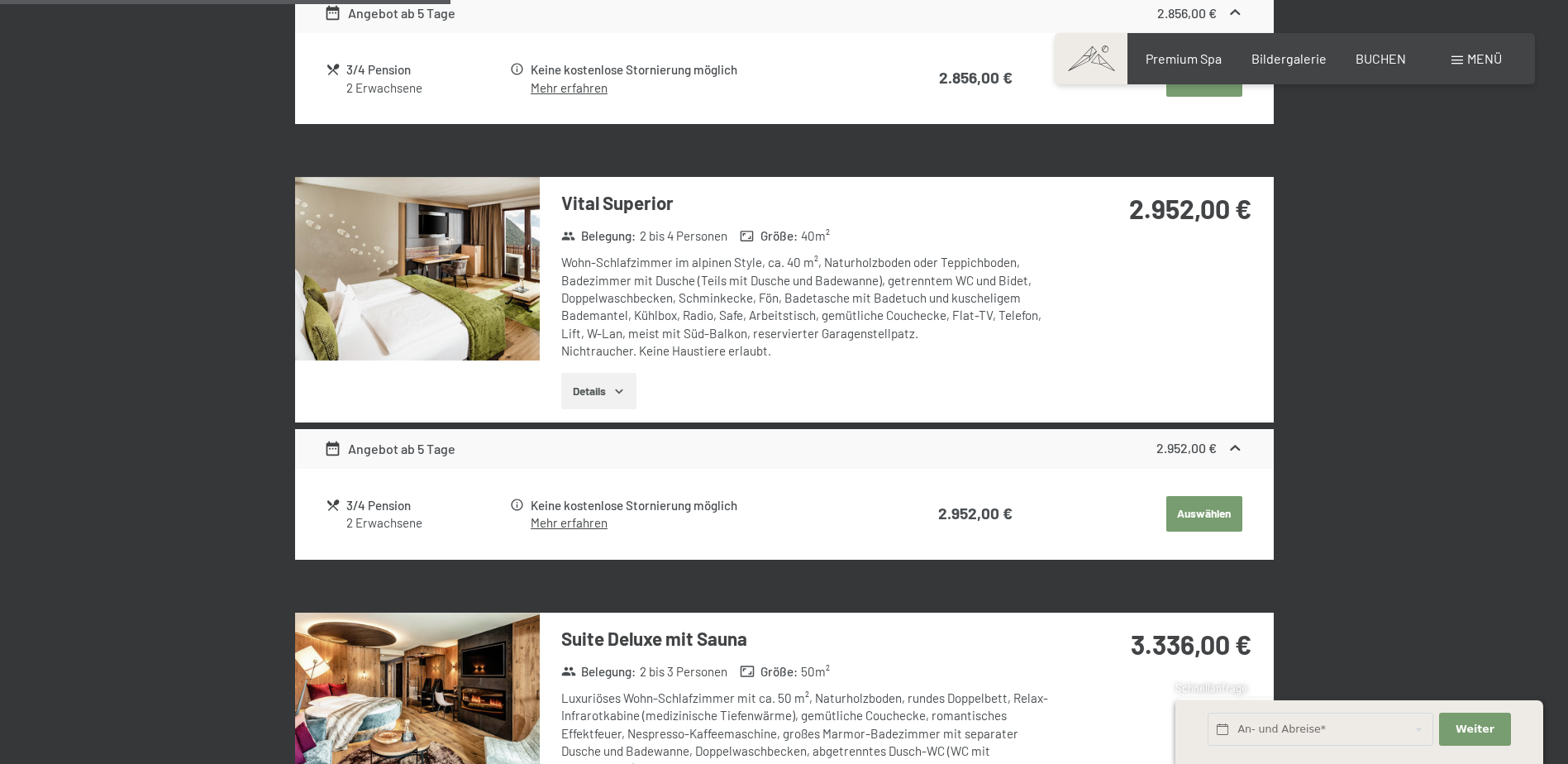
scroll to position [1405, 0]
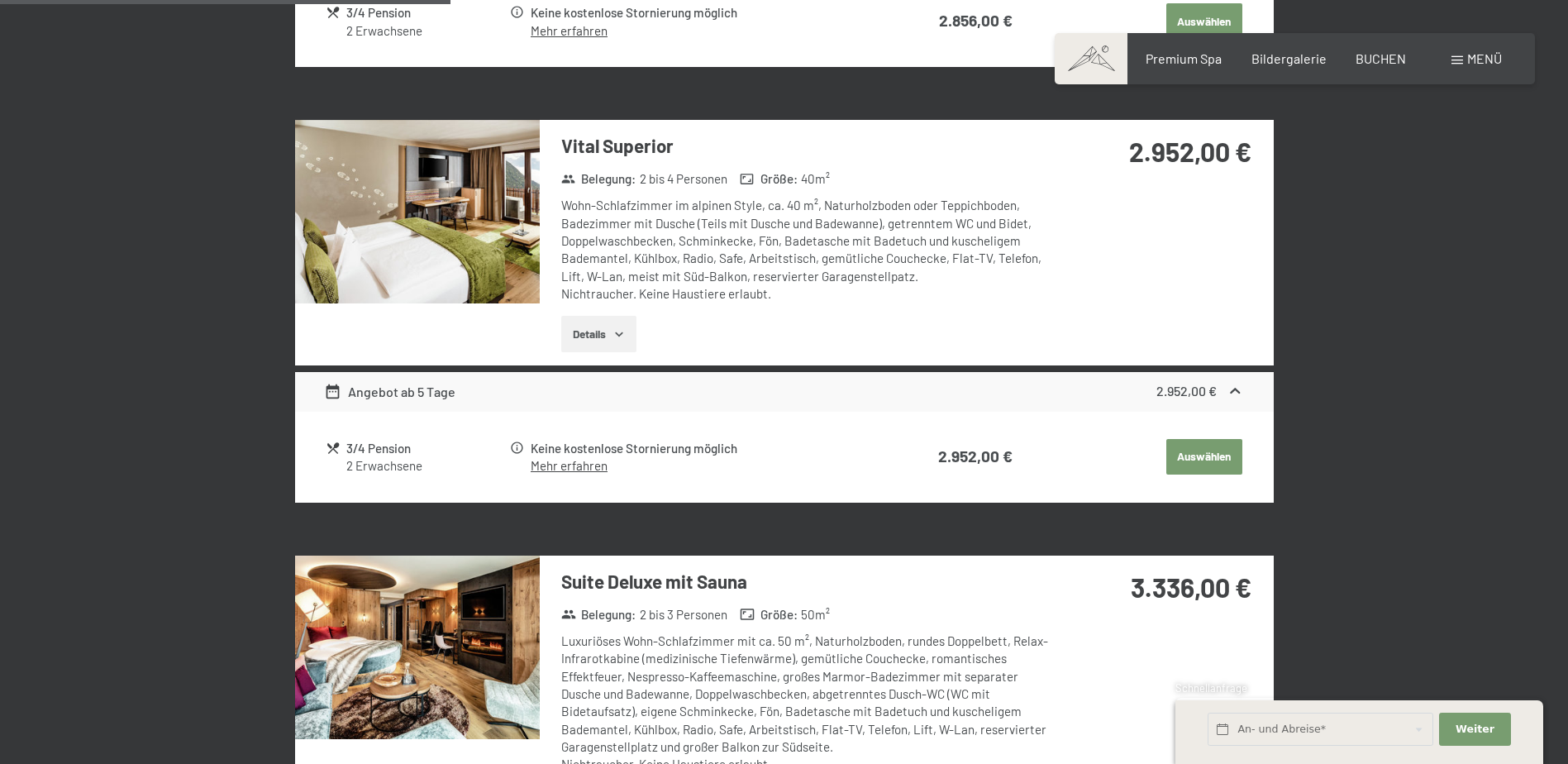
click at [427, 222] on img at bounding box center [417, 211] width 245 height 184
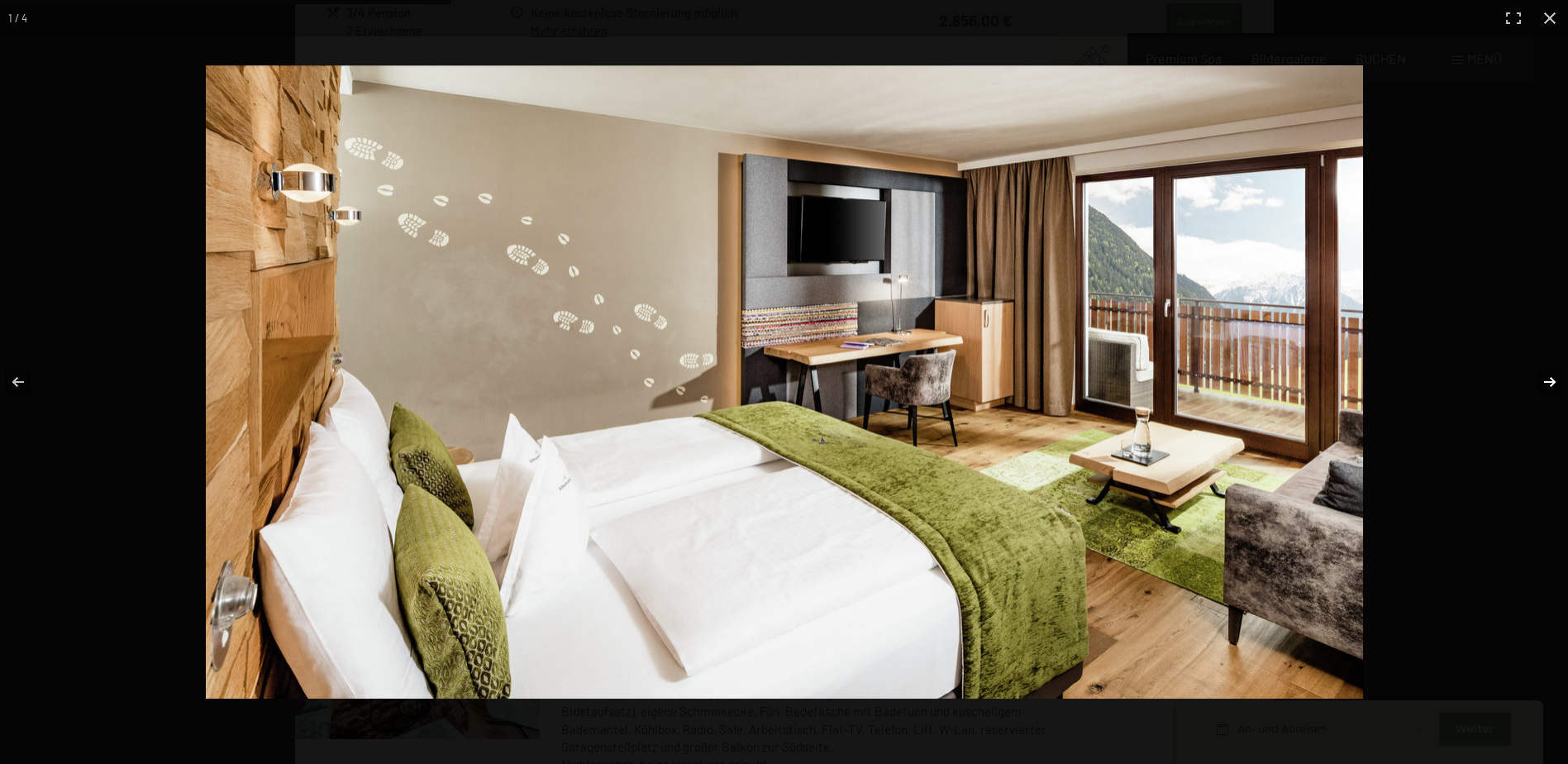
click at [1550, 382] on button "button" at bounding box center [1540, 382] width 58 height 83
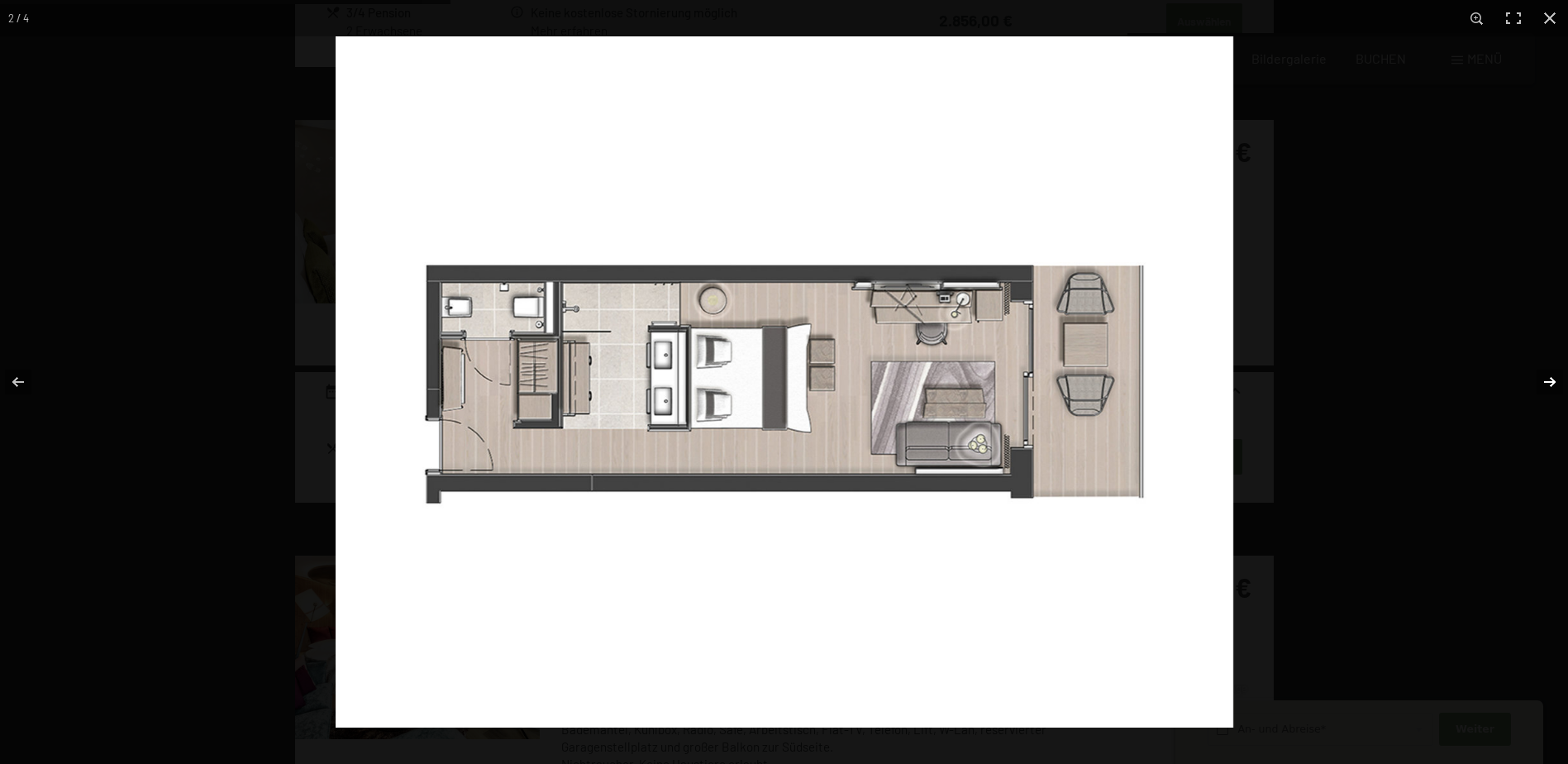
click at [1550, 380] on button "button" at bounding box center [1540, 382] width 58 height 83
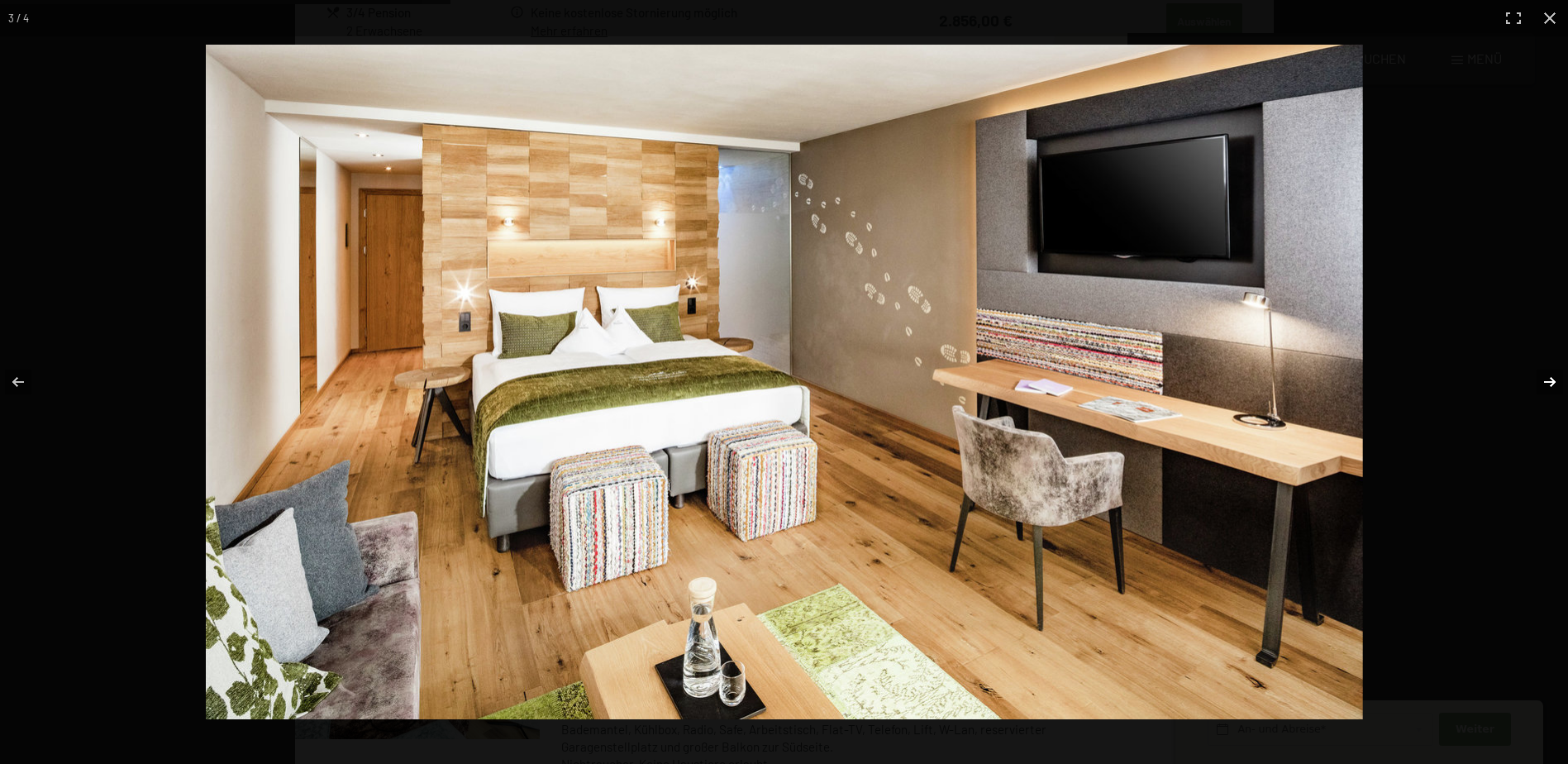
click at [1550, 380] on button "button" at bounding box center [1540, 382] width 58 height 83
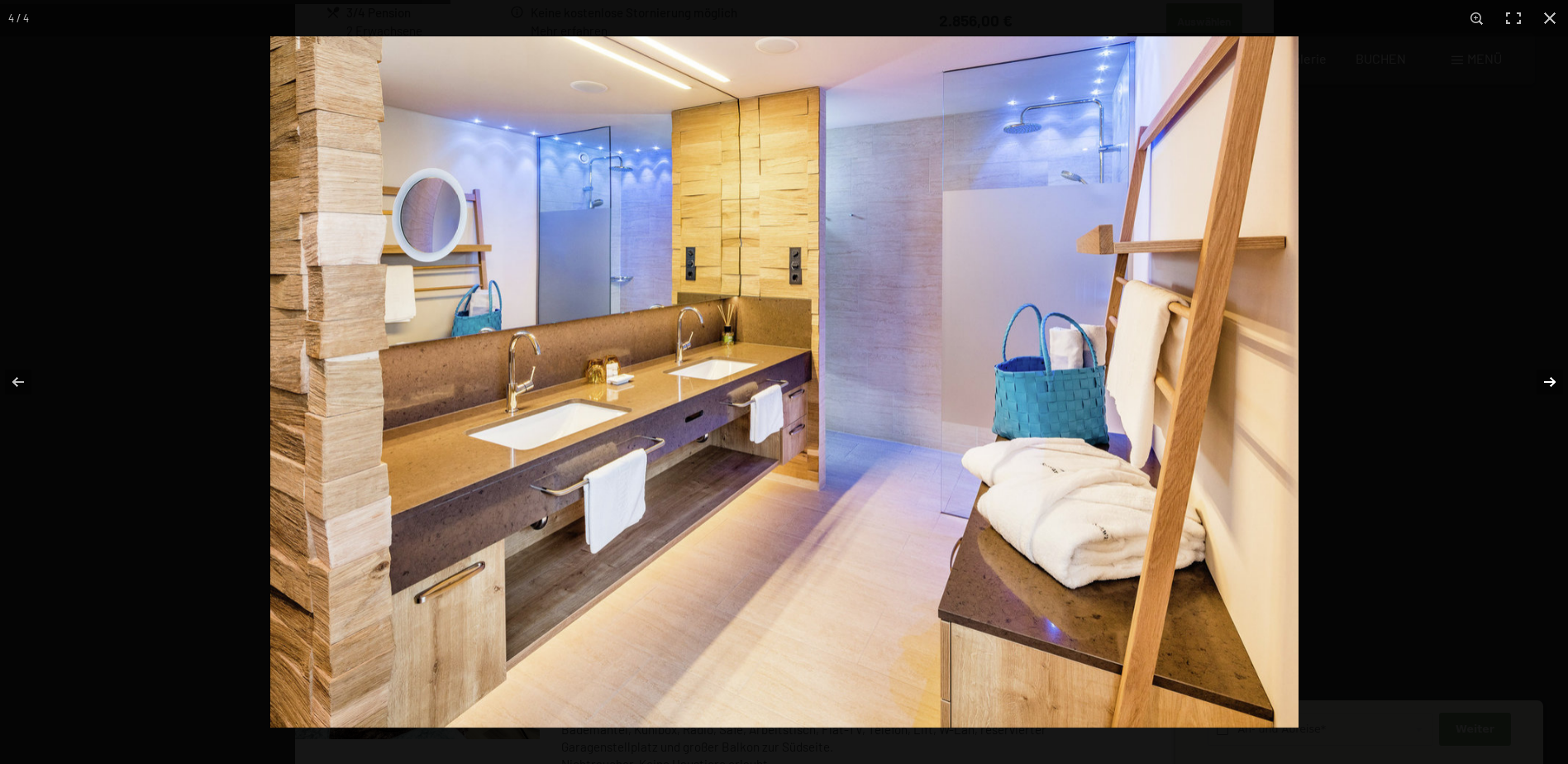
click at [1550, 380] on button "button" at bounding box center [1540, 382] width 58 height 83
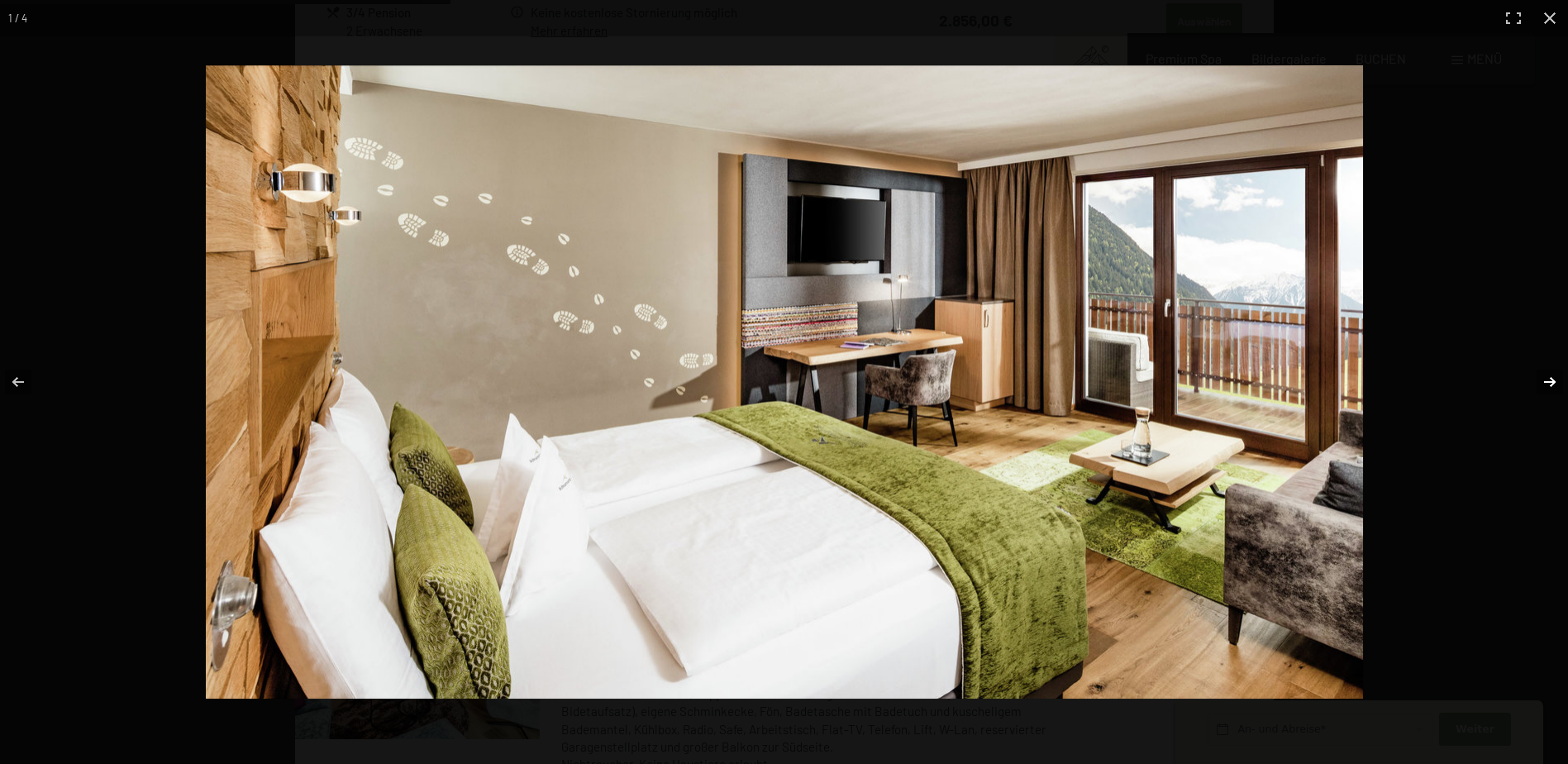
click at [1550, 380] on button "button" at bounding box center [1540, 382] width 58 height 83
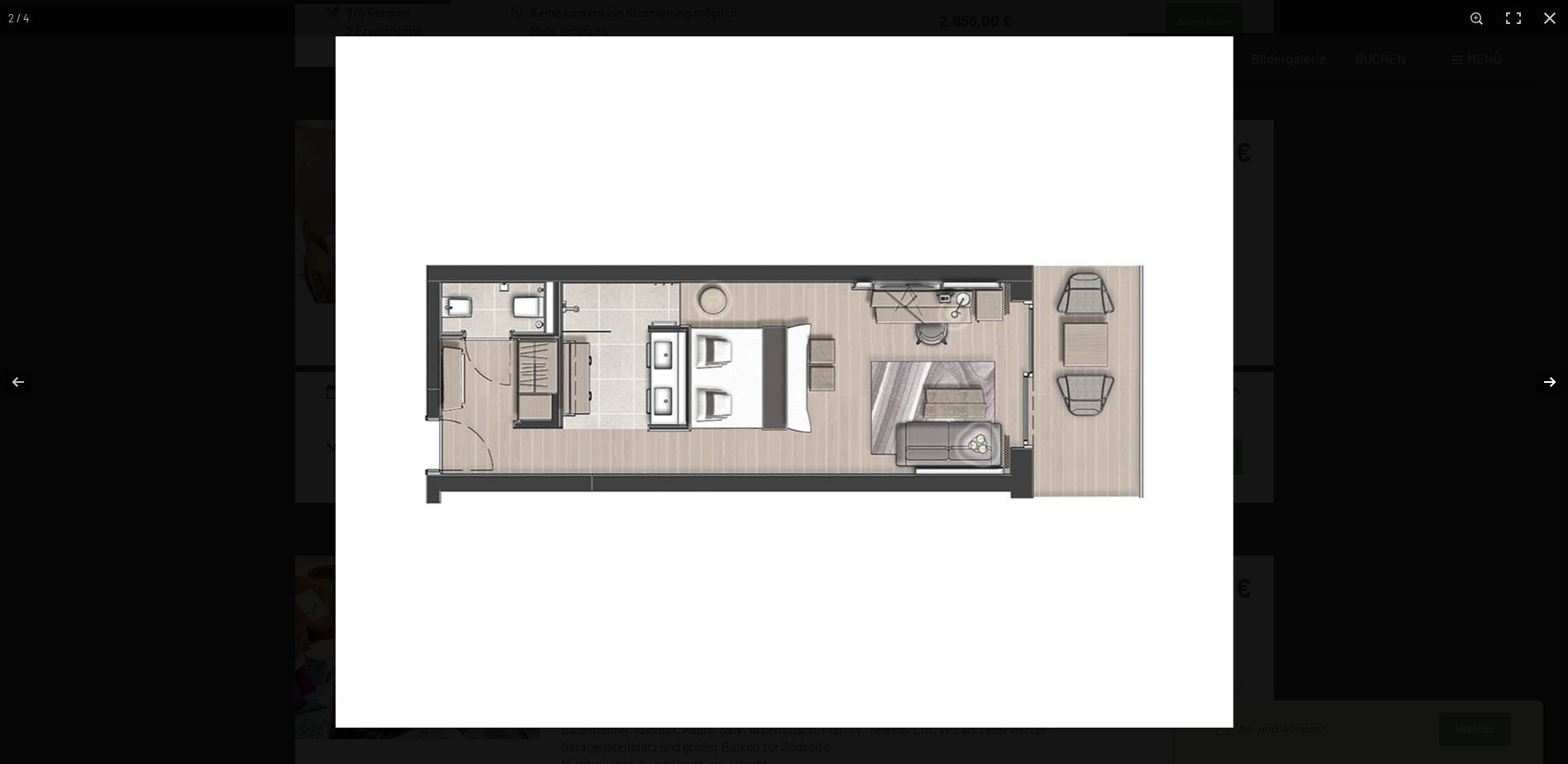
click at [1550, 380] on button "button" at bounding box center [1540, 382] width 58 height 83
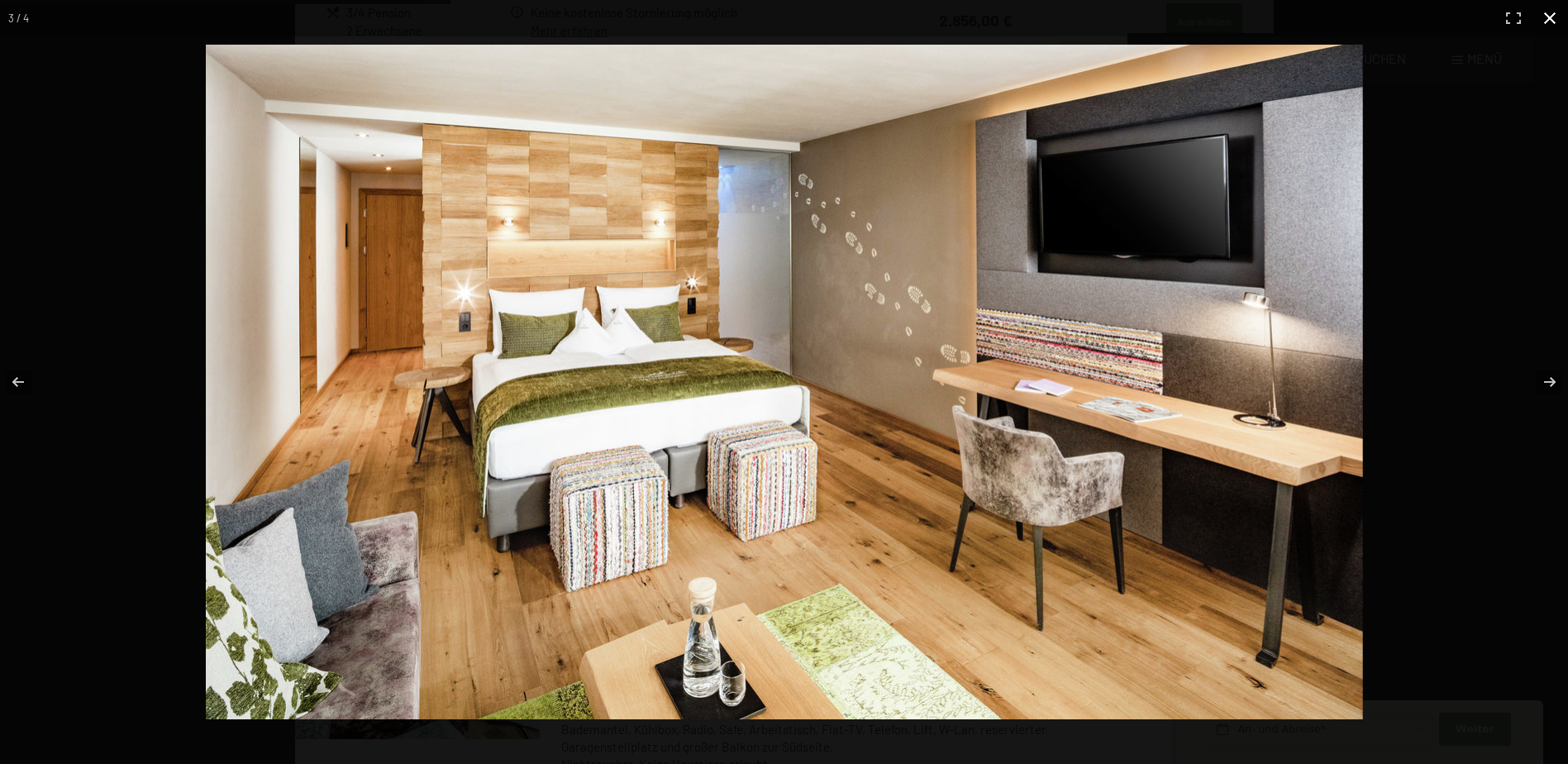
click at [1551, 14] on button "button" at bounding box center [1551, 18] width 37 height 37
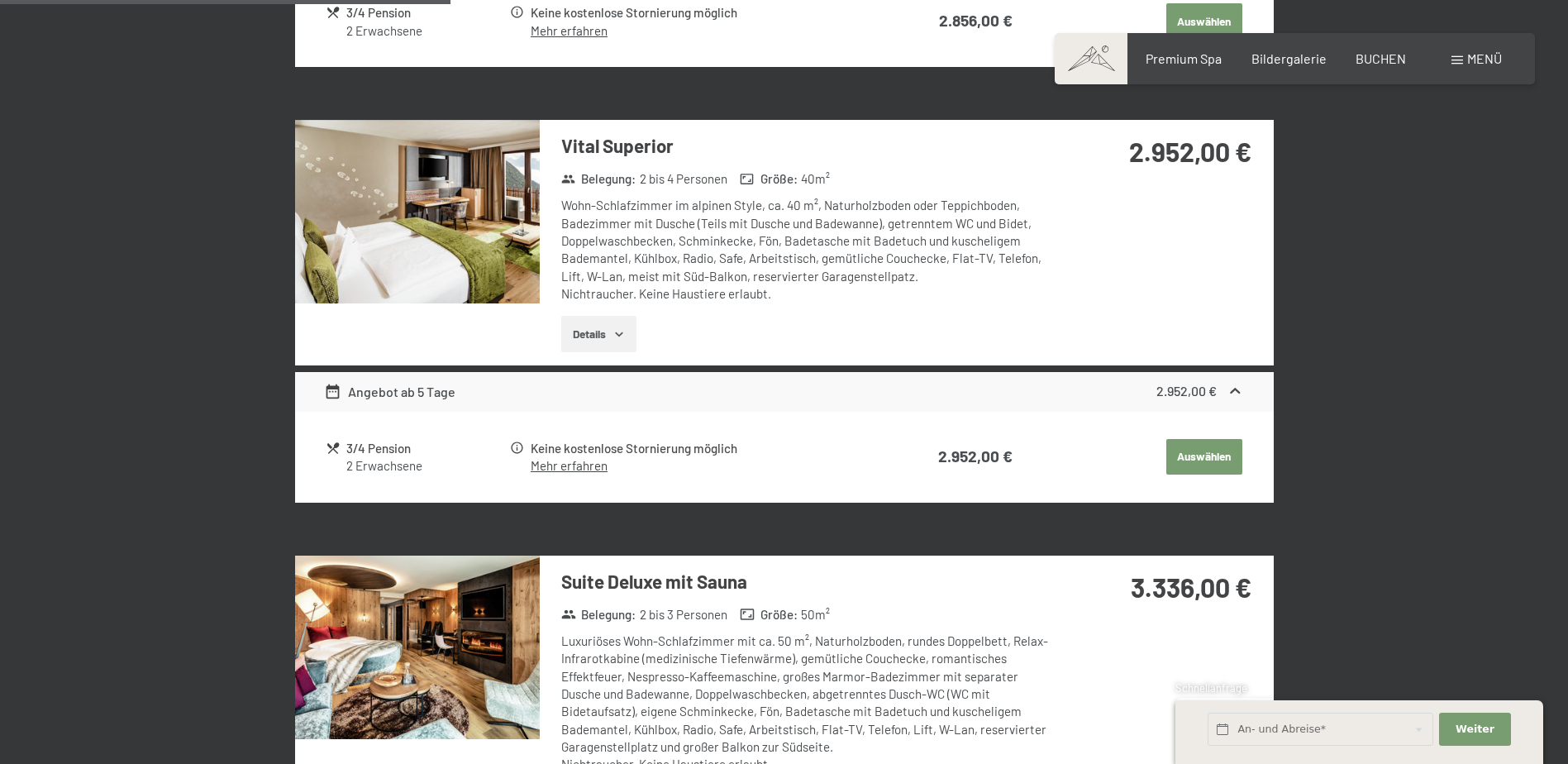
click at [592, 340] on button "Details" at bounding box center [599, 334] width 76 height 37
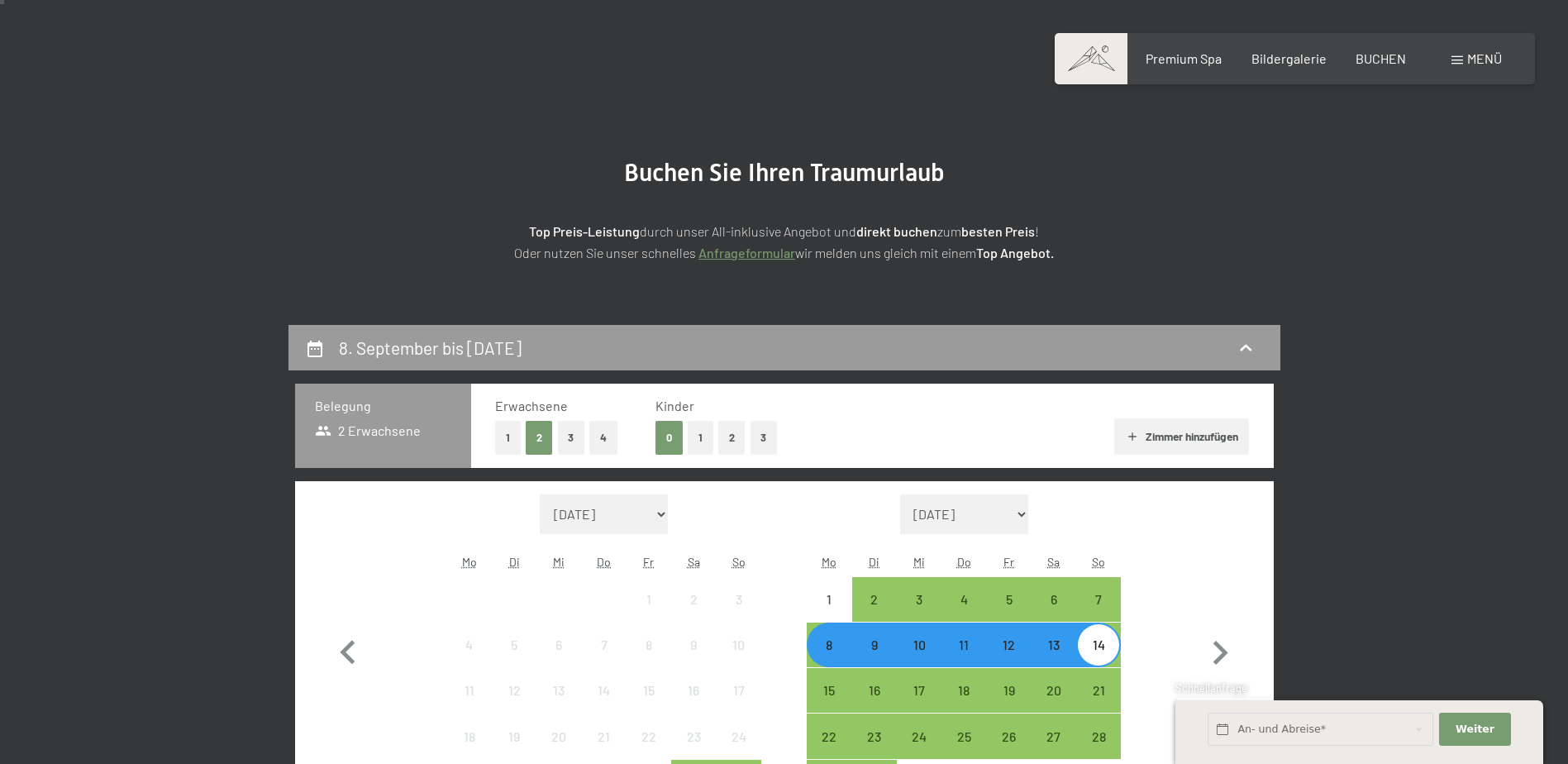
scroll to position [0, 0]
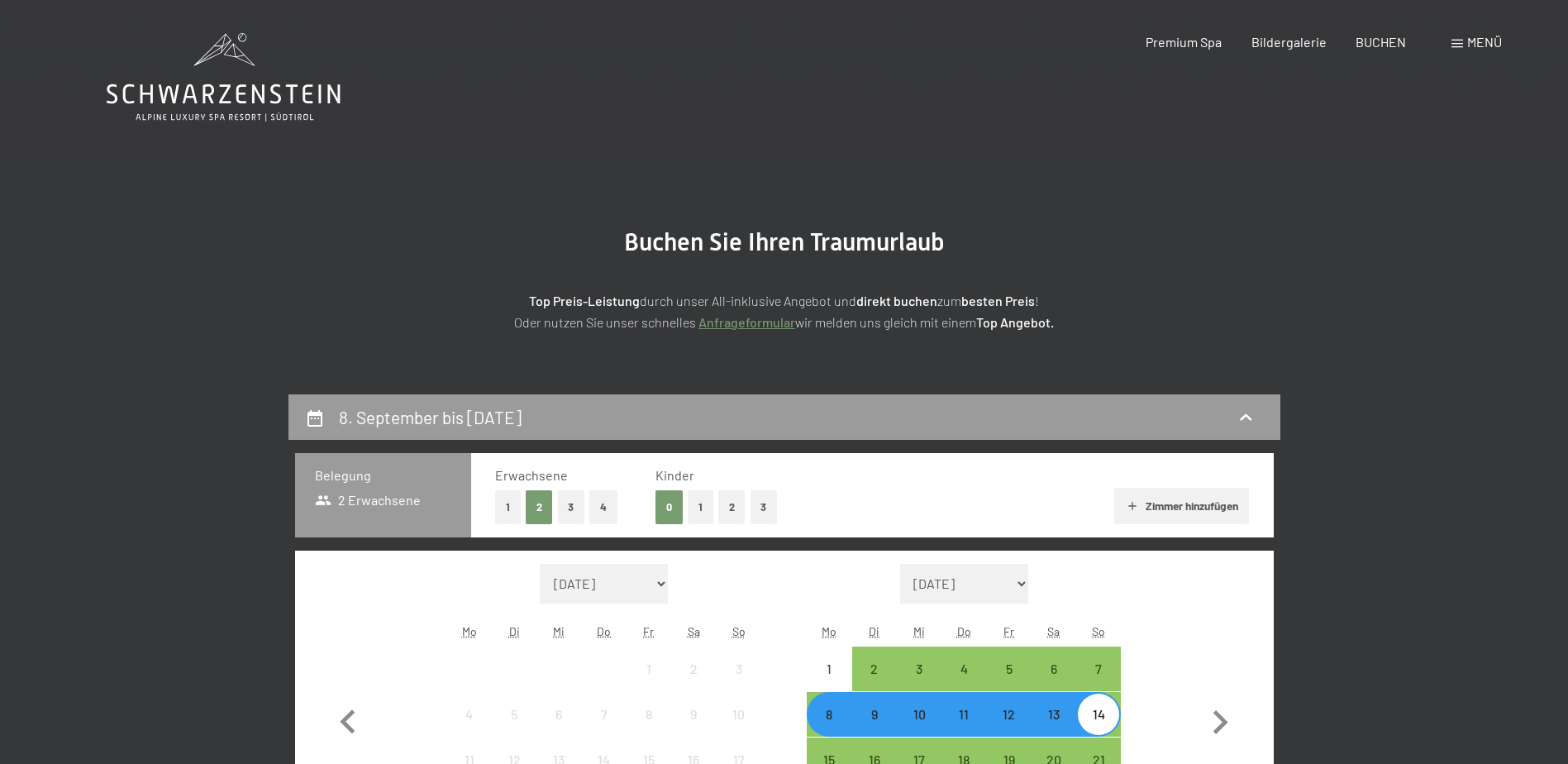
click at [152, 174] on section "Buchen Sie Ihren Traumurlaub Top Preis-Leistung durch unser All-inklusive Angeb…" at bounding box center [784, 280] width 1568 height 229
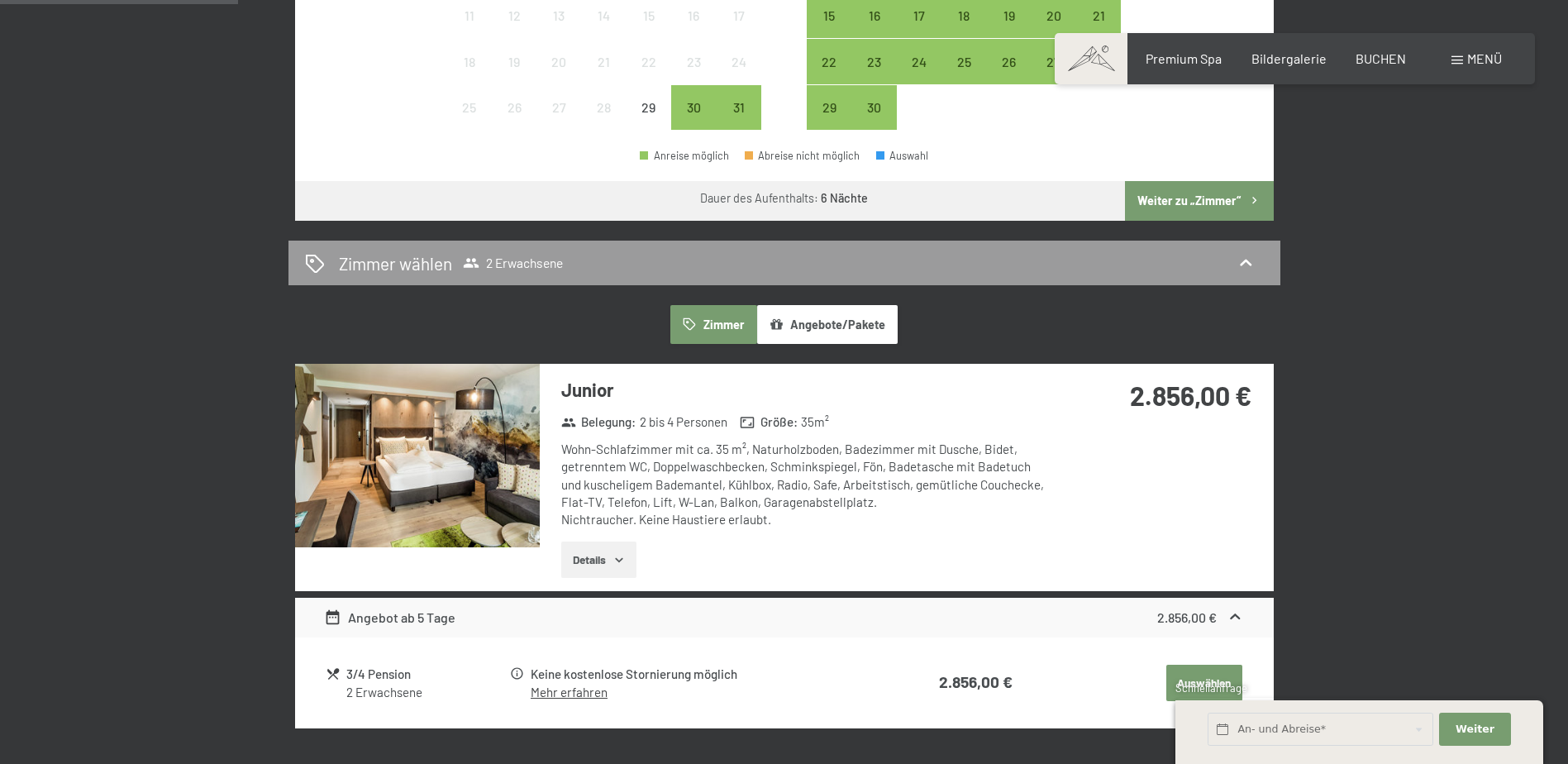
scroll to position [826, 0]
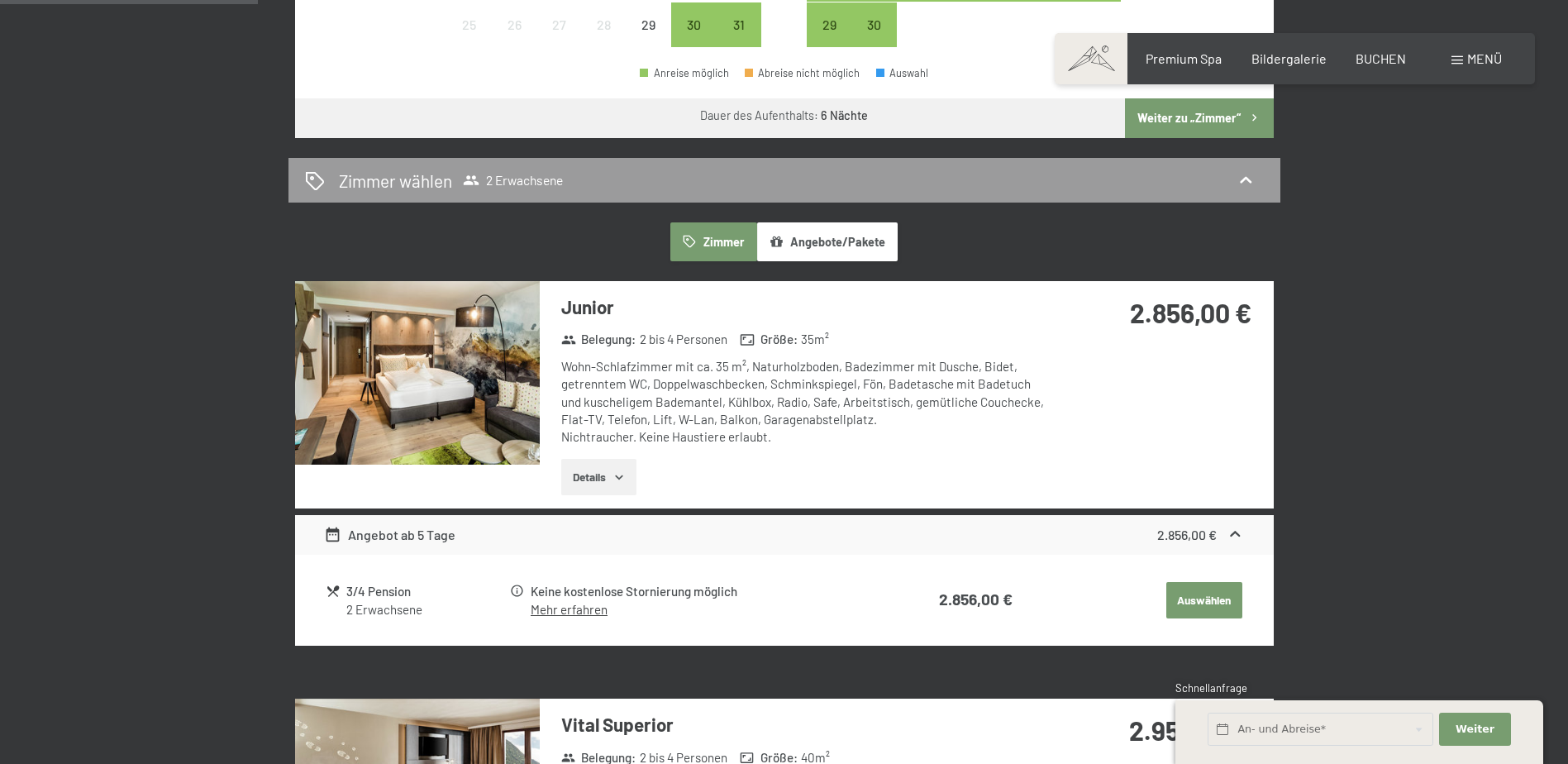
click at [676, 482] on div "Details" at bounding box center [807, 477] width 492 height 37
